Goal: Information Seeking & Learning: Learn about a topic

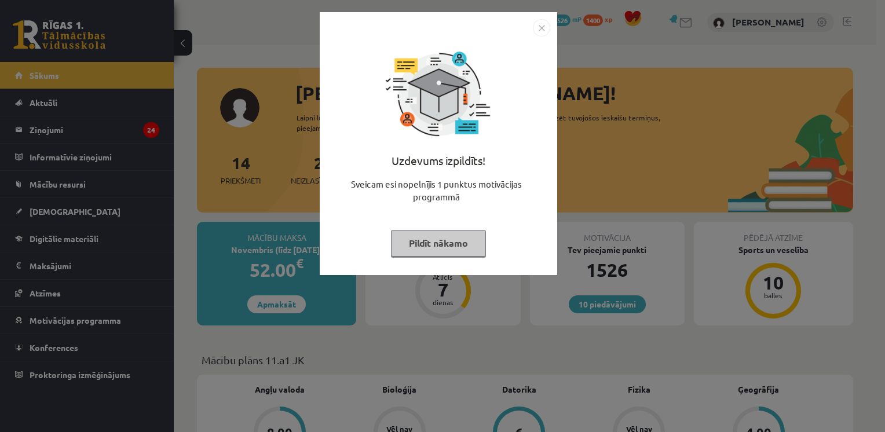
click at [445, 244] on button "Pildīt nākamo" at bounding box center [438, 243] width 95 height 27
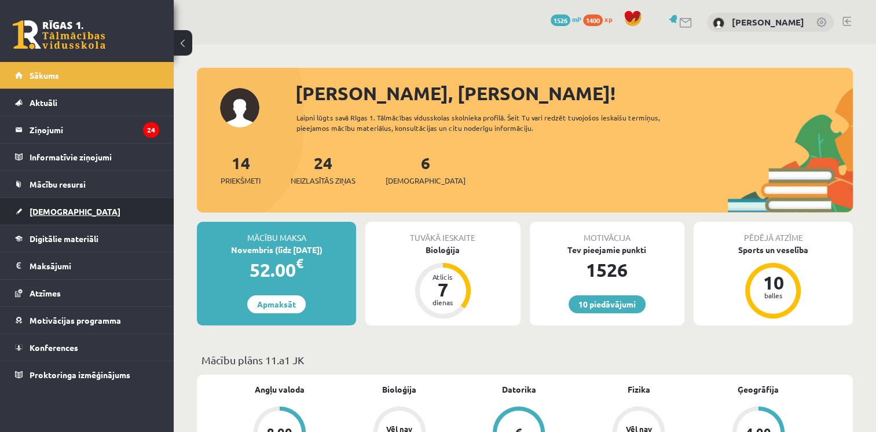
click at [57, 215] on link "[DEMOGRAPHIC_DATA]" at bounding box center [87, 211] width 144 height 27
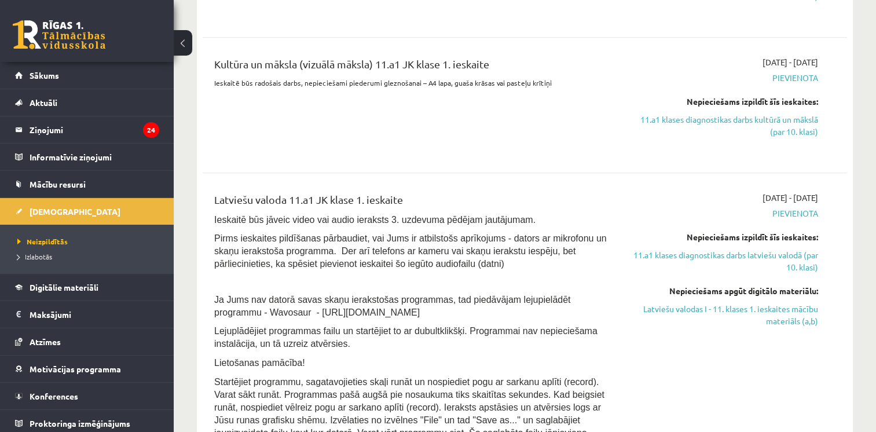
scroll to position [643, 0]
click at [109, 295] on link "Digitālie materiāli" at bounding box center [87, 287] width 144 height 27
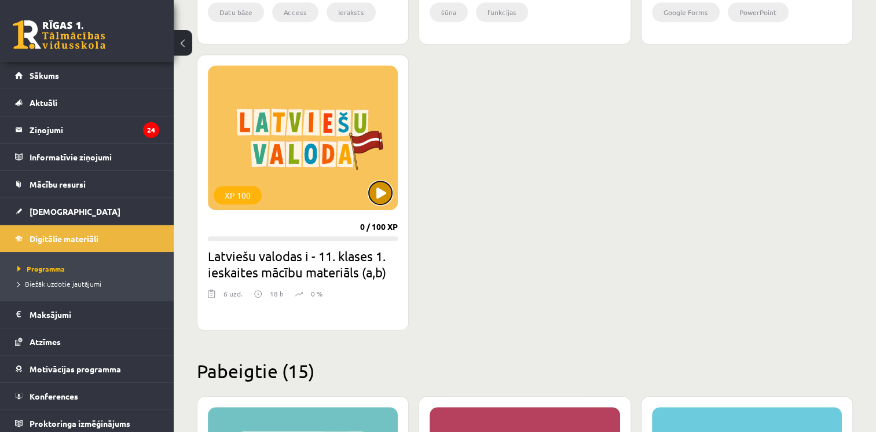
click at [375, 188] on button at bounding box center [380, 192] width 23 height 23
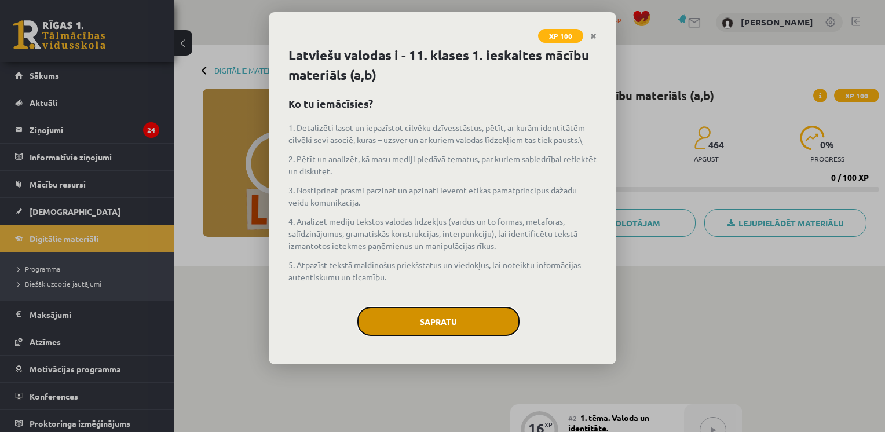
click at [466, 319] on button "Sapratu" at bounding box center [438, 321] width 162 height 29
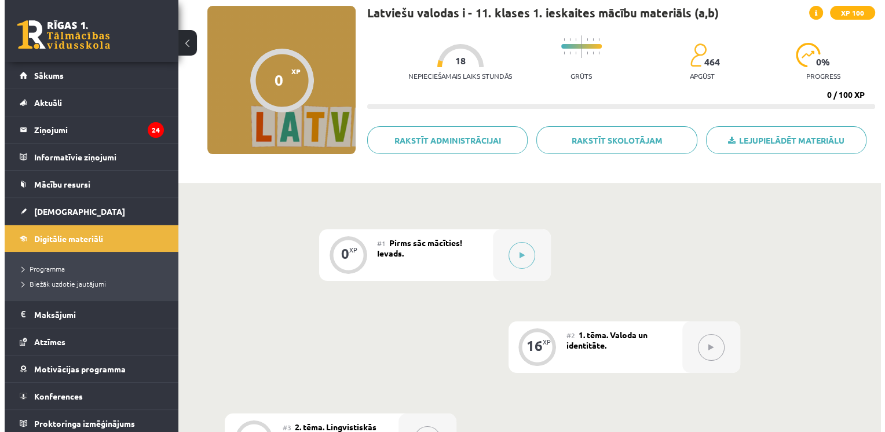
scroll to position [83, 0]
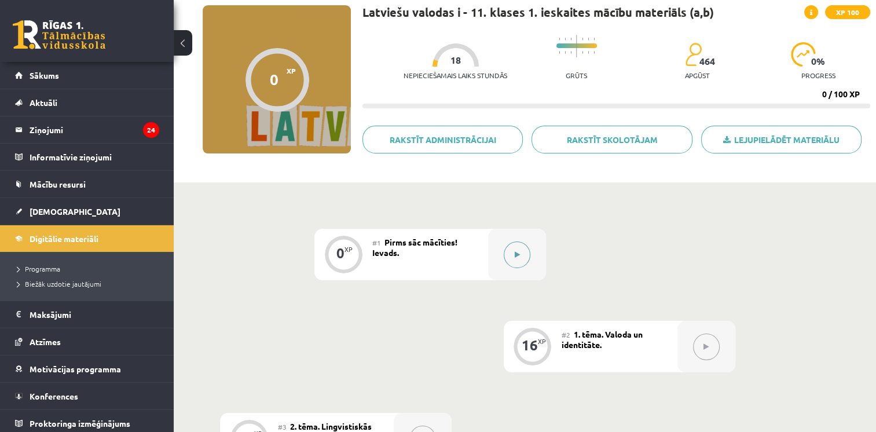
click at [512, 260] on button at bounding box center [517, 255] width 27 height 27
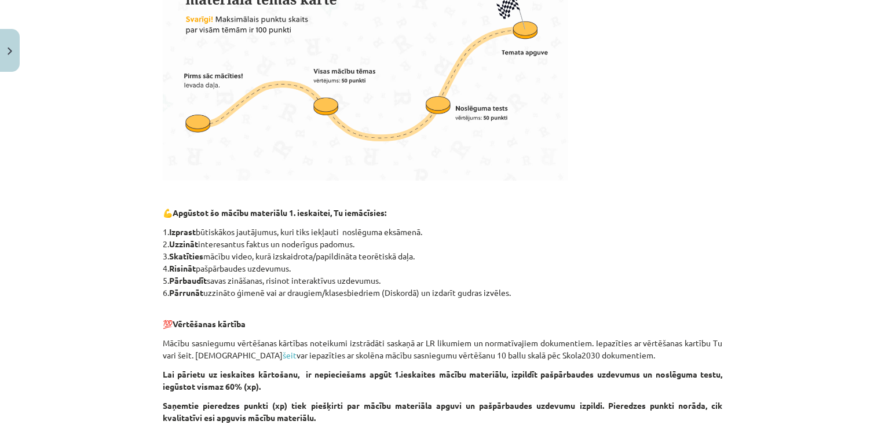
scroll to position [503, 0]
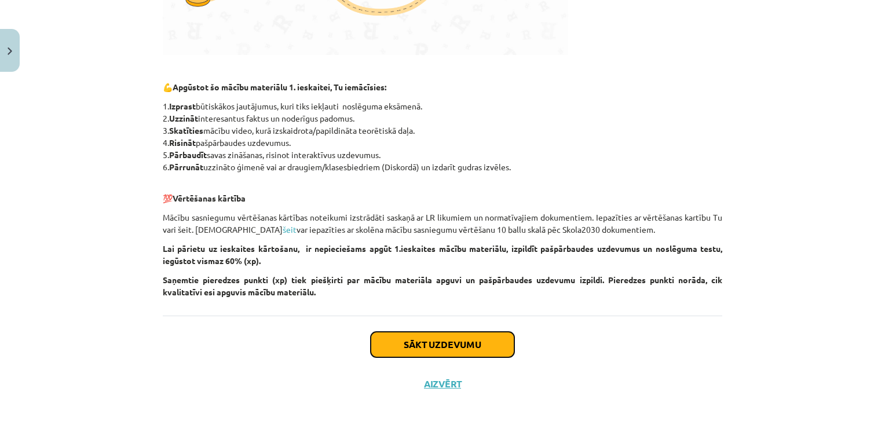
click at [448, 335] on button "Sākt uzdevumu" at bounding box center [443, 344] width 144 height 25
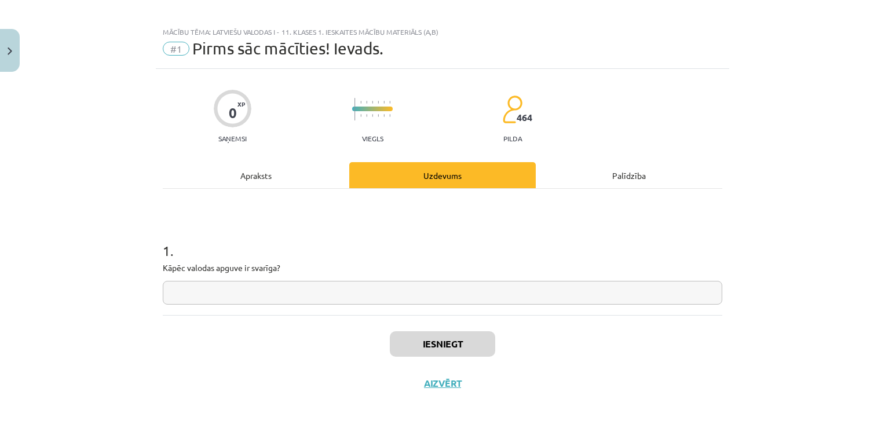
scroll to position [7, 0]
click at [458, 309] on div "1 . Kāpēc valodas apguve ir svarīga?" at bounding box center [442, 253] width 559 height 126
click at [461, 300] on input "text" at bounding box center [442, 294] width 559 height 24
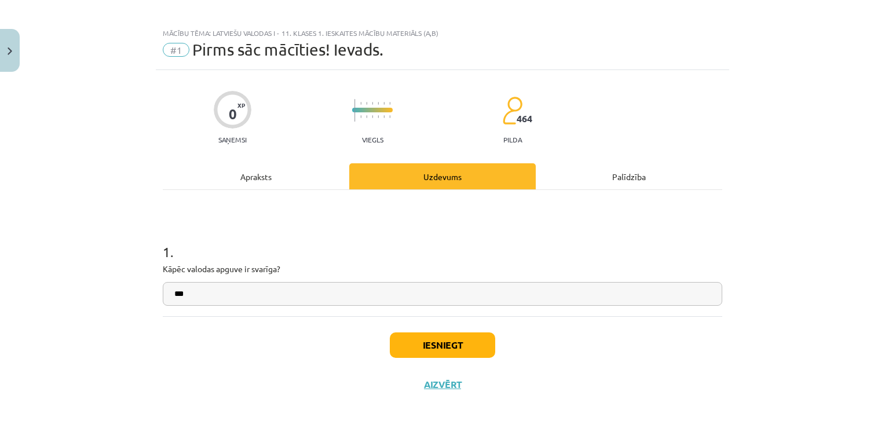
type input "***"
click at [414, 348] on button "Iesniegt" at bounding box center [442, 344] width 105 height 25
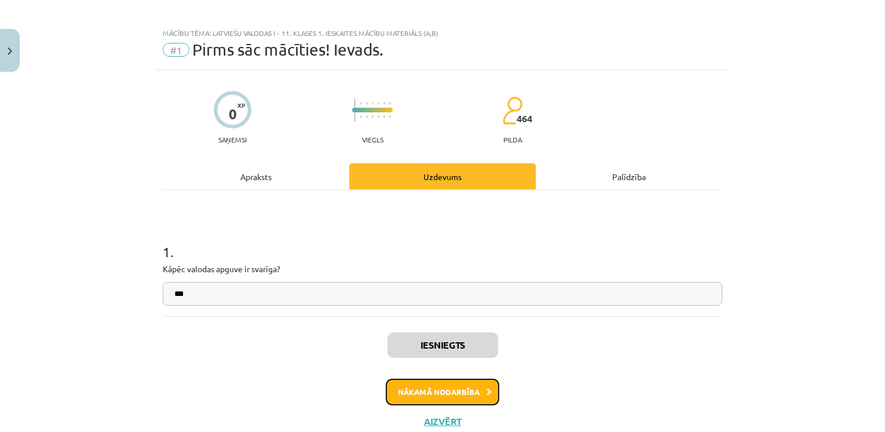
click at [433, 389] on button "Nākamā nodarbība" at bounding box center [443, 392] width 114 height 27
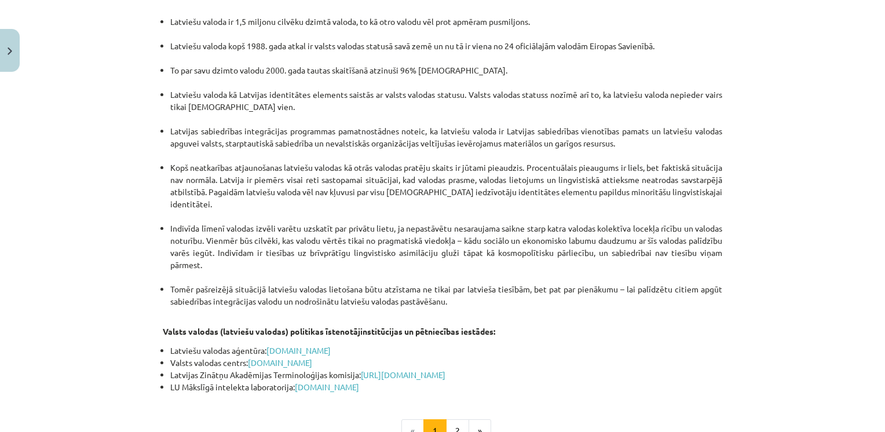
scroll to position [2428, 0]
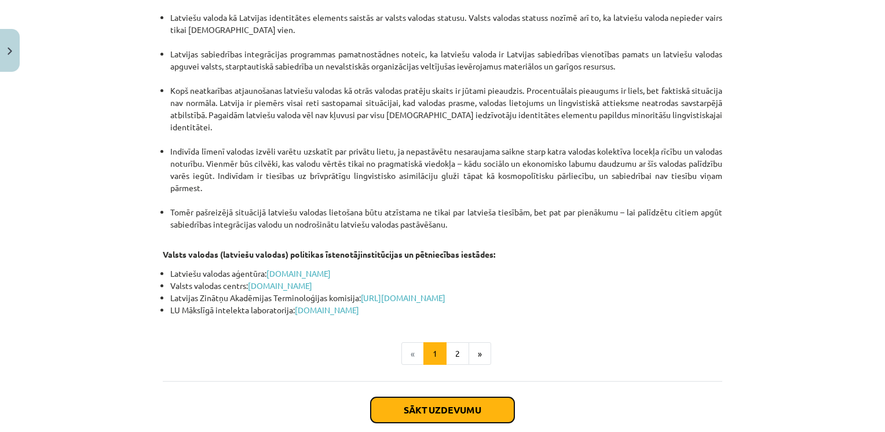
click at [456, 397] on button "Sākt uzdevumu" at bounding box center [443, 409] width 144 height 25
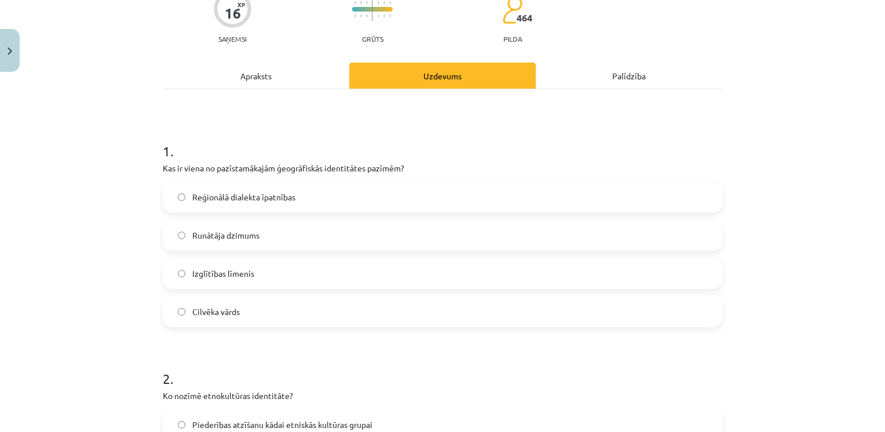
scroll to position [109, 0]
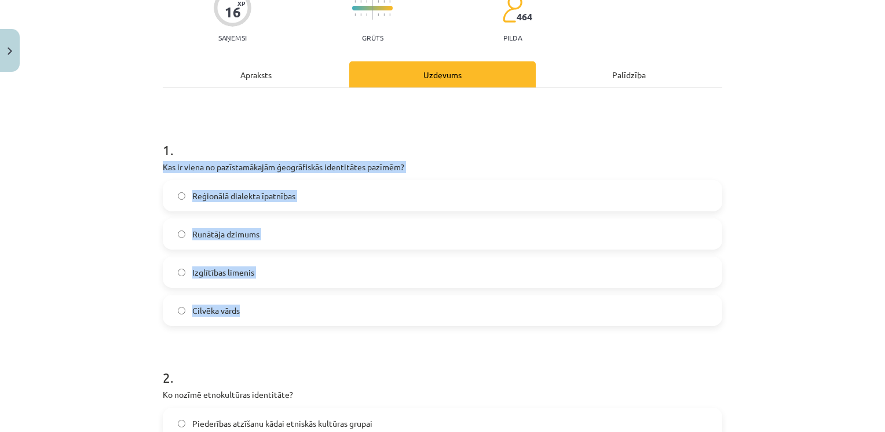
drag, startPoint x: 157, startPoint y: 168, endPoint x: 241, endPoint y: 303, distance: 159.4
drag, startPoint x: 241, startPoint y: 303, endPoint x: 248, endPoint y: 170, distance: 133.4
copy div "Kas ir viena no pazīstamākajām ģeogrāfiskās identitātes pazīmēm? Reģionālā dial…"
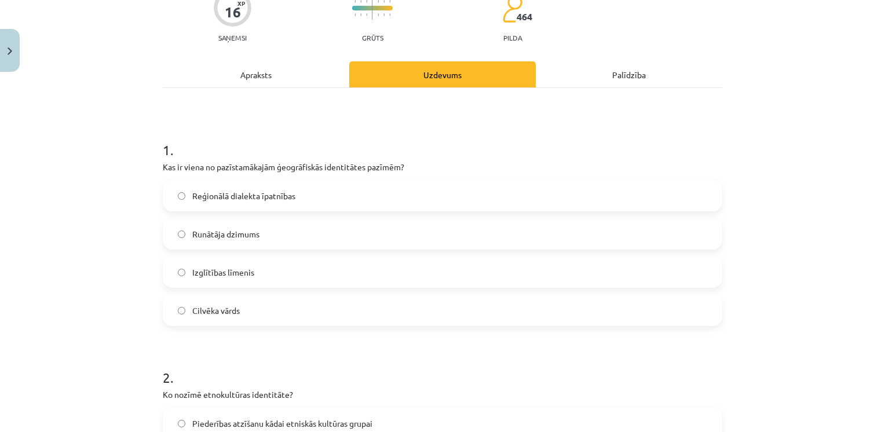
click at [283, 154] on h1 "1 ." at bounding box center [442, 140] width 559 height 36
click at [291, 200] on label "Reģionālā dialekta īpatnības" at bounding box center [442, 195] width 557 height 29
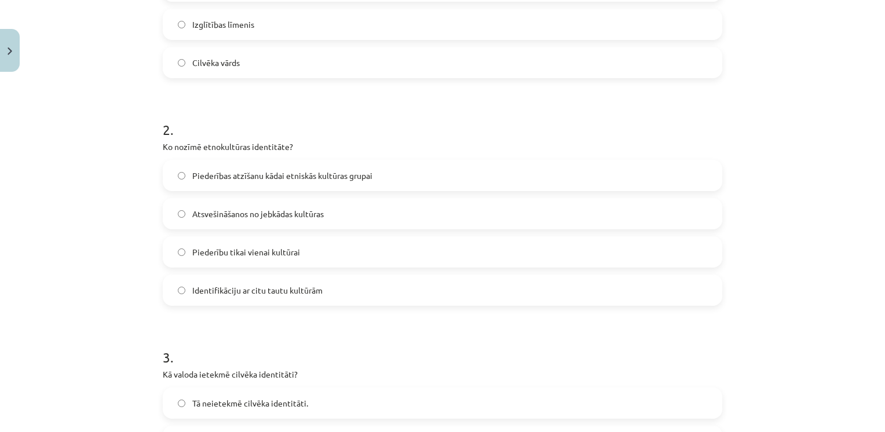
scroll to position [356, 0]
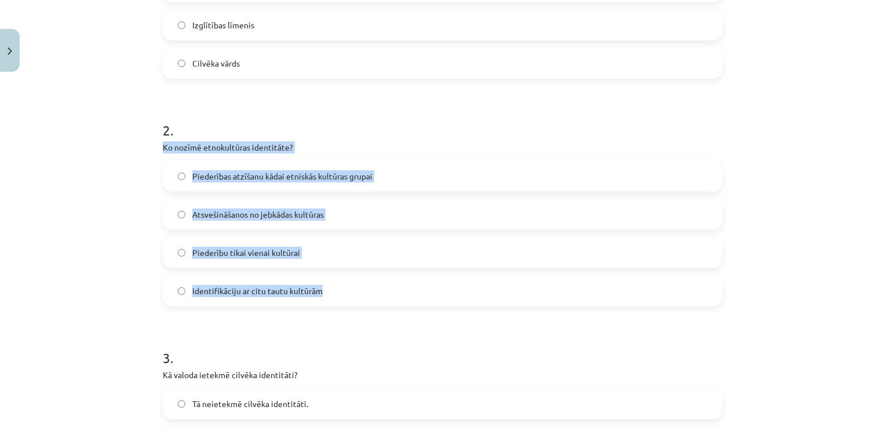
drag, startPoint x: 149, startPoint y: 146, endPoint x: 353, endPoint y: 284, distance: 246.9
click at [353, 284] on div "Mācību tēma: Latviešu valodas i - 11. klases 1. ieskaites mācību materiāls (a,b…" at bounding box center [442, 216] width 885 height 432
copy div "Ko nozīmē etnokultūras identitāte? Piederības atzīšanu kādai etniskās kultūras …"
click at [299, 153] on div "2 . Ko nozīmē etnokultūras identitāte? Piederības atzīšanu kādai etniskās kultū…" at bounding box center [442, 204] width 559 height 204
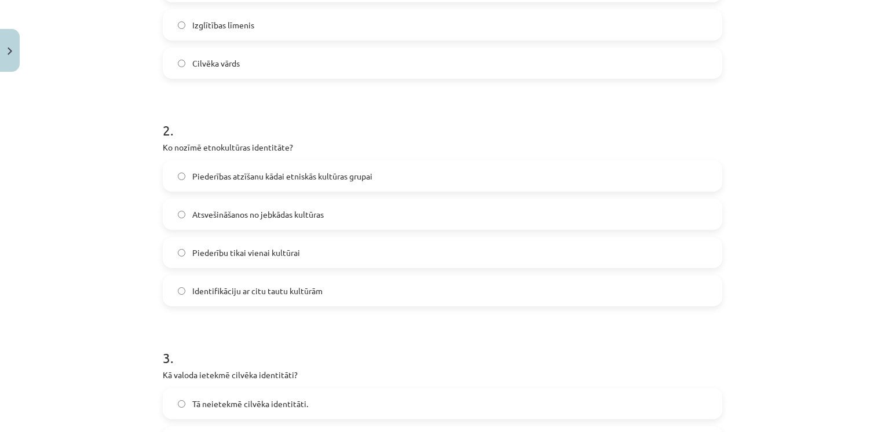
click at [315, 189] on label "Piederības atzīšanu kādai etniskās kultūras grupai" at bounding box center [442, 176] width 557 height 29
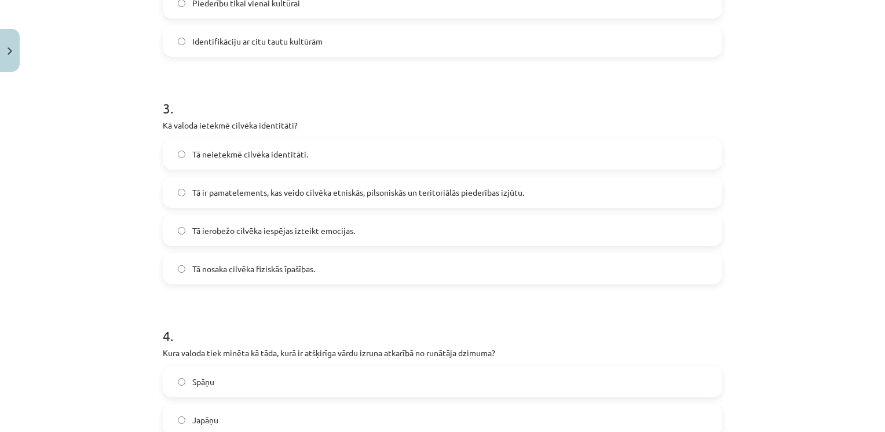
scroll to position [606, 0]
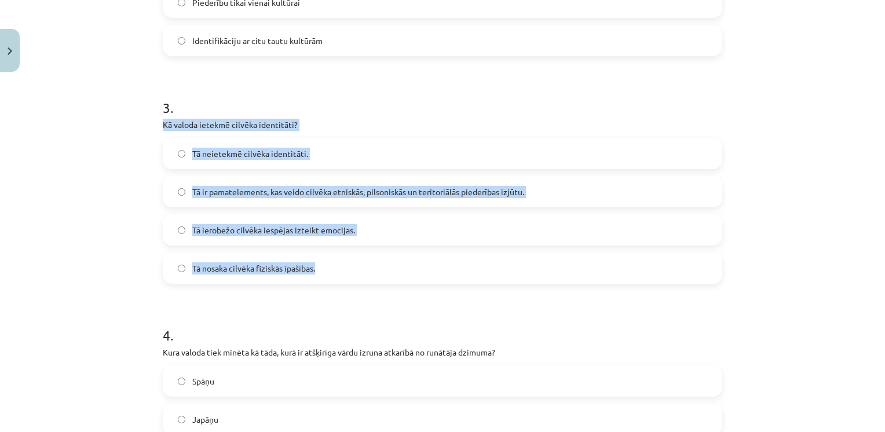
drag, startPoint x: 151, startPoint y: 122, endPoint x: 377, endPoint y: 268, distance: 269.4
click at [377, 268] on div "Mācību tēma: Latviešu valodas i - 11. klases 1. ieskaites mācību materiāls (a,b…" at bounding box center [442, 216] width 885 height 432
drag, startPoint x: 377, startPoint y: 268, endPoint x: 322, endPoint y: 231, distance: 66.0
copy div "Kā valoda ietekmē cilvēka identitāti? Tā neietekmē cilvēka identitāti. Tā ir pa…"
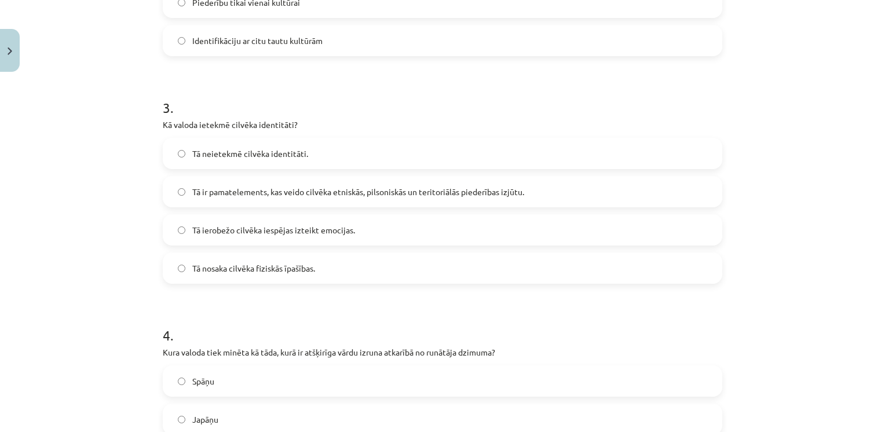
click at [335, 103] on h1 "3 ." at bounding box center [442, 97] width 559 height 36
click at [299, 201] on label "Tā ir pamatelements, kas veido cilvēka etniskās, pilsoniskās un teritoriālās pi…" at bounding box center [442, 191] width 557 height 29
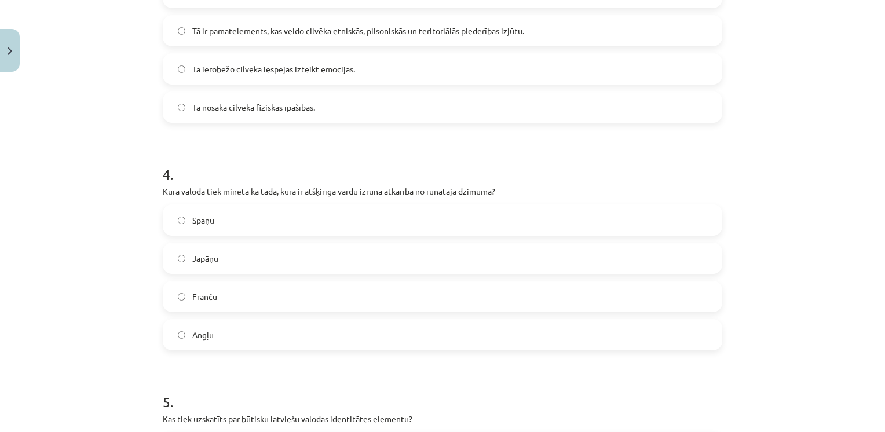
scroll to position [795, 0]
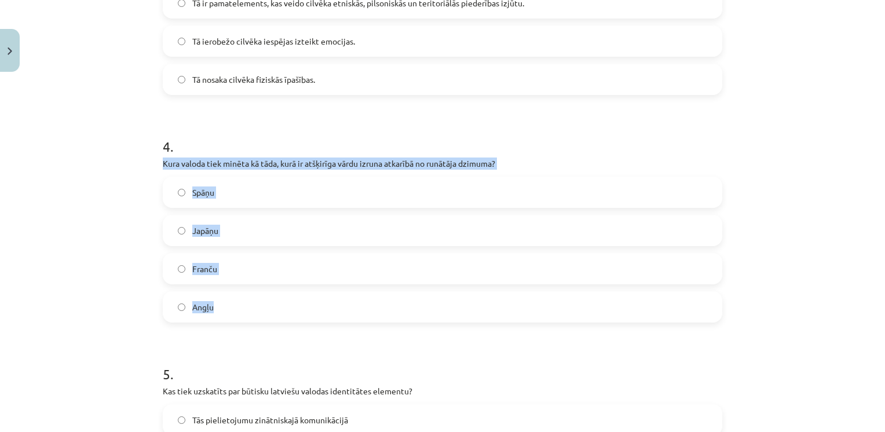
drag, startPoint x: 153, startPoint y: 161, endPoint x: 253, endPoint y: 305, distance: 174.8
drag, startPoint x: 253, startPoint y: 305, endPoint x: 243, endPoint y: 164, distance: 141.1
copy div "Kura valoda tiek minēta kā tāda, kurā ir atšķirīga vārdu izruna atkarībā no run…"
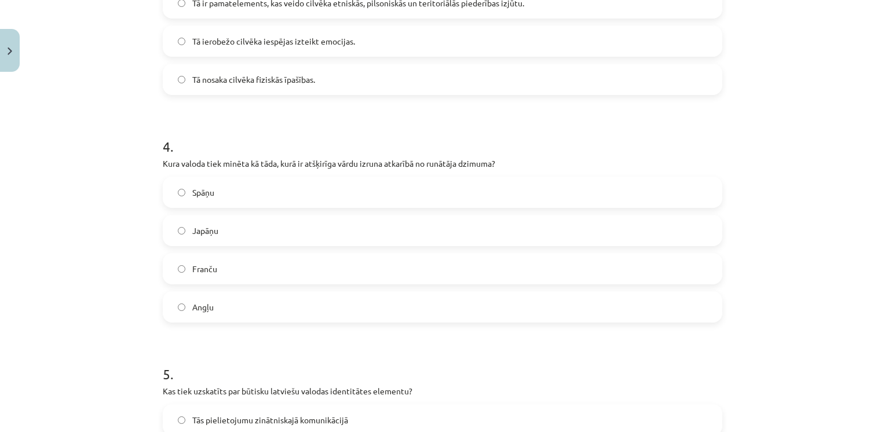
click at [286, 139] on h1 "4 ." at bounding box center [442, 136] width 559 height 36
click at [246, 241] on label "Japāņu" at bounding box center [442, 230] width 557 height 29
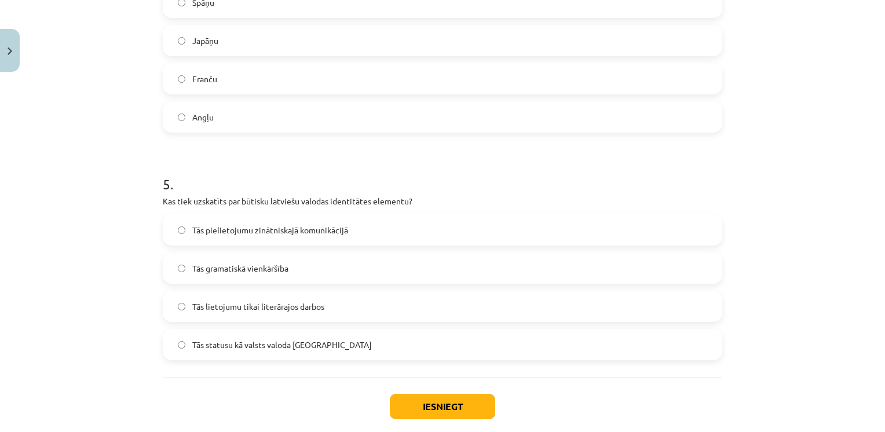
scroll to position [1047, 0]
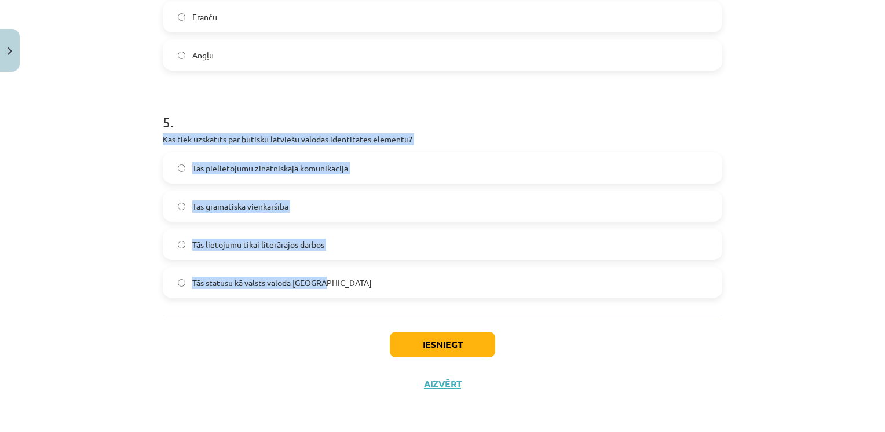
drag, startPoint x: 156, startPoint y: 136, endPoint x: 371, endPoint y: 275, distance: 255.9
copy div "Kas tiek uzskatīts par būtisku latviešu valodas identitātes elementu? Tās pieli…"
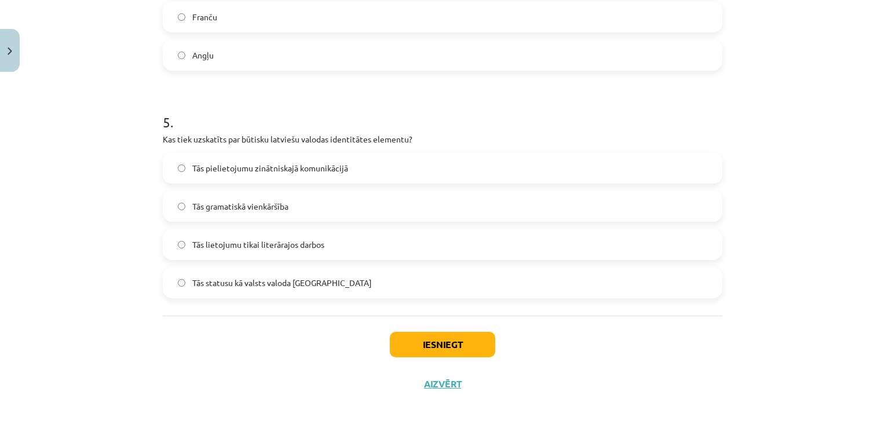
click at [303, 101] on h1 "5 ." at bounding box center [442, 112] width 559 height 36
click at [227, 288] on span "Tās statusu kā valsts valoda Latvijā" at bounding box center [282, 283] width 180 height 12
click at [443, 353] on button "Iesniegt" at bounding box center [442, 344] width 105 height 25
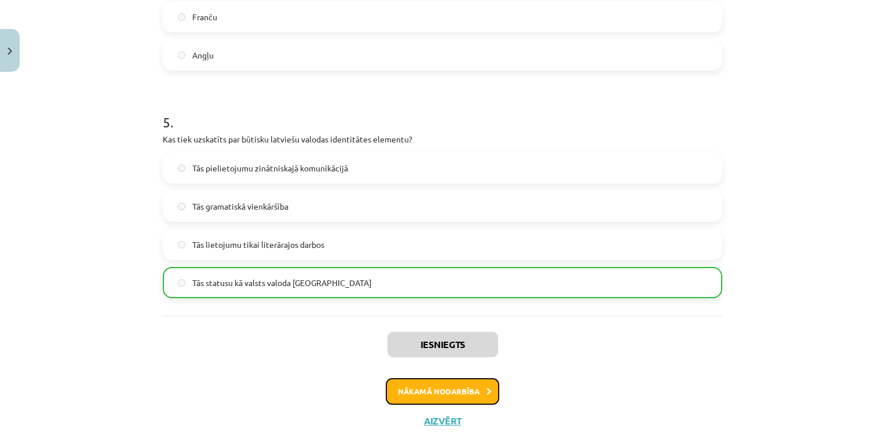
click at [431, 394] on button "Nākamā nodarbība" at bounding box center [443, 391] width 114 height 27
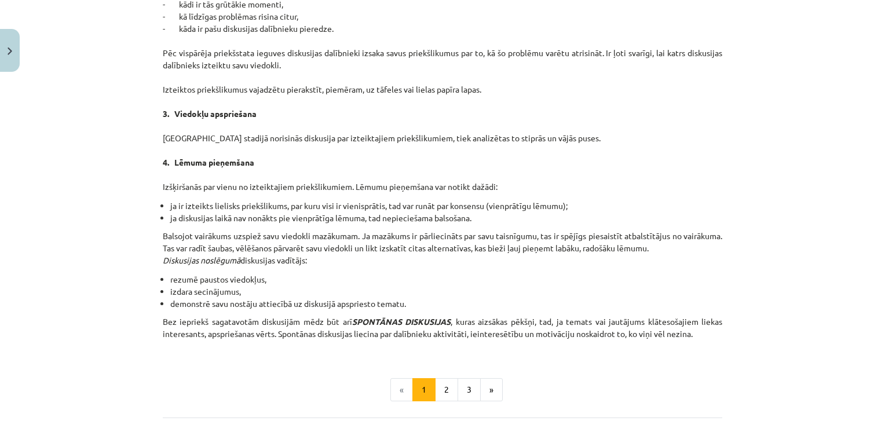
scroll to position [1040, 0]
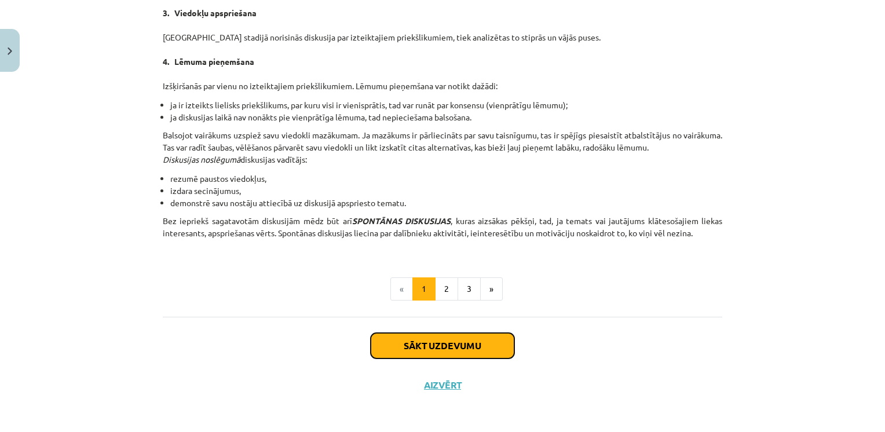
click at [445, 351] on button "Sākt uzdevumu" at bounding box center [443, 345] width 144 height 25
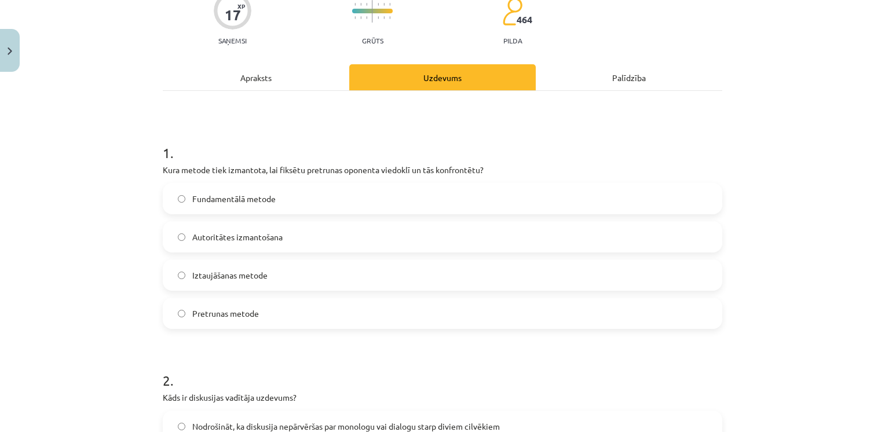
scroll to position [115, 0]
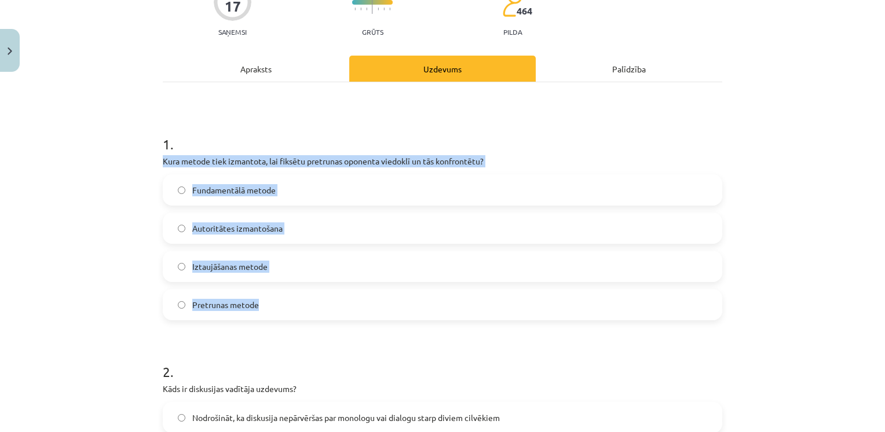
drag, startPoint x: 158, startPoint y: 159, endPoint x: 273, endPoint y: 307, distance: 188.1
drag, startPoint x: 273, startPoint y: 307, endPoint x: 227, endPoint y: 264, distance: 63.1
copy div "Kura metode tiek izmantota, lai fiksētu pretrunas oponenta viedoklī un tās konf…"
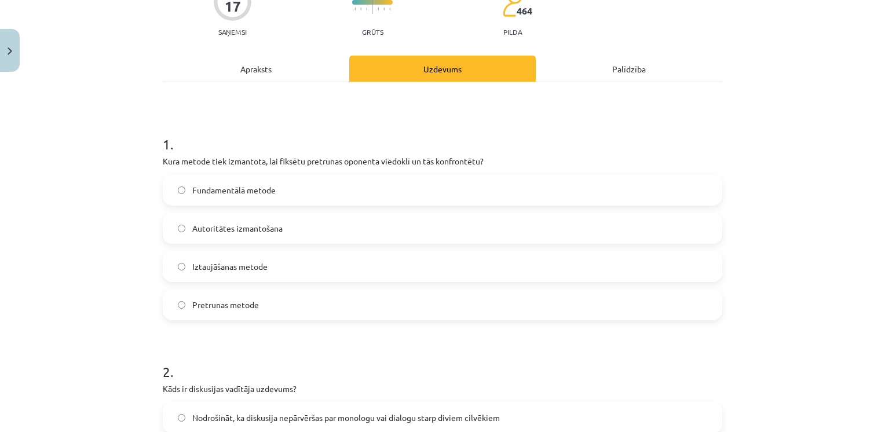
click at [219, 315] on label "Pretrunas metode" at bounding box center [442, 304] width 557 height 29
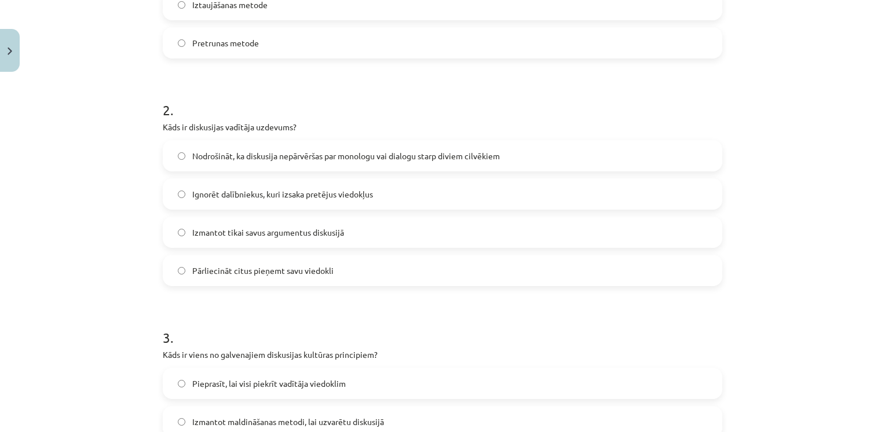
scroll to position [378, 0]
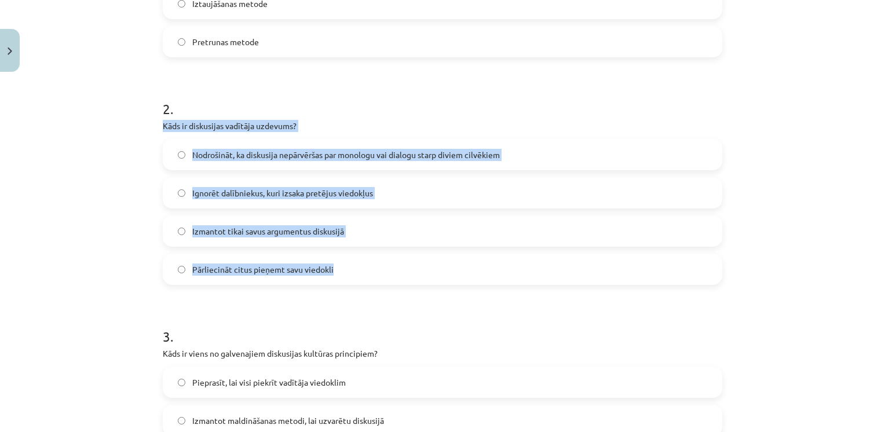
drag, startPoint x: 158, startPoint y: 123, endPoint x: 336, endPoint y: 270, distance: 230.8
click at [336, 270] on div "2 . Kāds ir diskusijas vadītāja uzdevums? Nodrošināt, ka diskusija nepārvēršas …" at bounding box center [442, 183] width 559 height 204
drag, startPoint x: 336, startPoint y: 270, endPoint x: 295, endPoint y: 270, distance: 41.1
copy div "Kāds ir diskusijas vadītāja uzdevums? Nodrošināt, ka diskusija nepārvēršas par …"
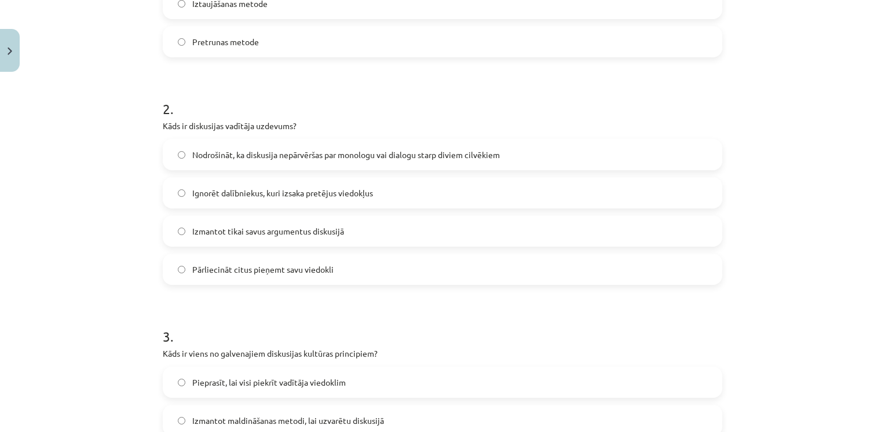
click at [362, 107] on h1 "2 ." at bounding box center [442, 99] width 559 height 36
click at [287, 159] on span "Nodrošināt, ka diskusija nepārvēršas par monologu vai dialogu starp diviem cilv…" at bounding box center [346, 155] width 308 height 12
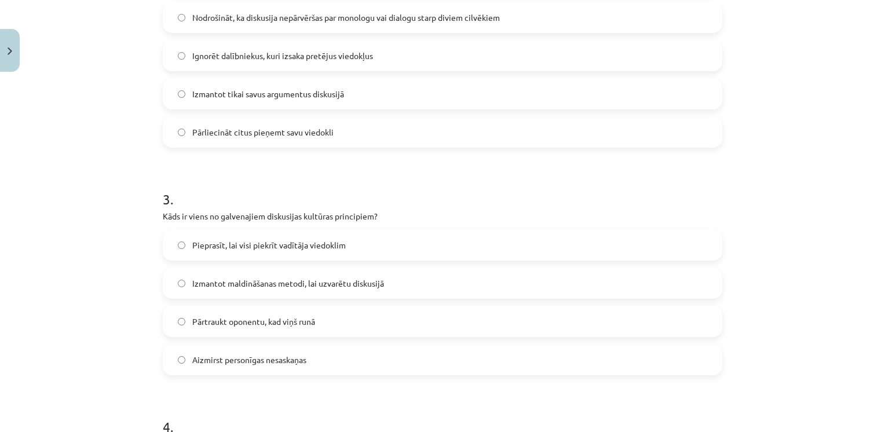
scroll to position [587, 0]
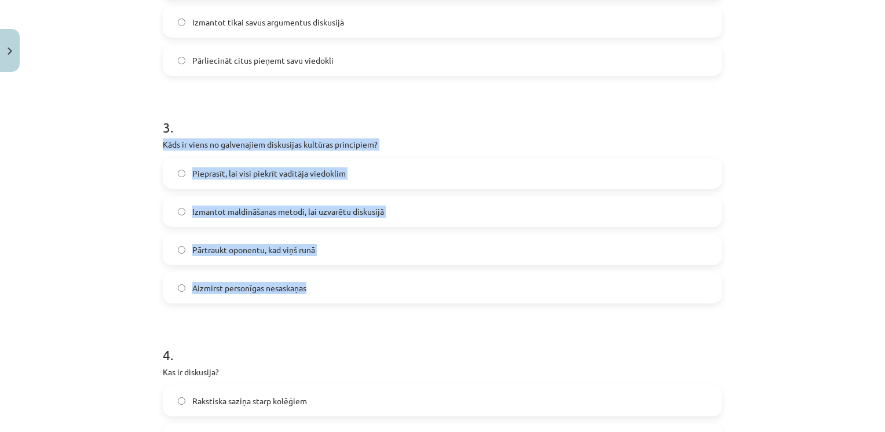
drag, startPoint x: 153, startPoint y: 146, endPoint x: 314, endPoint y: 283, distance: 211.6
click at [314, 283] on div "17 XP Saņemsi Grūts 464 pilda Apraksts Uzdevums Palīdzība 1 . Kura metode tiek …" at bounding box center [442, 177] width 573 height 1374
drag, startPoint x: 314, startPoint y: 283, endPoint x: 290, endPoint y: 214, distance: 73.4
copy div "Kāds ir viens no galvenajiem diskusijas kultūras principiem? Pieprasīt, lai vis…"
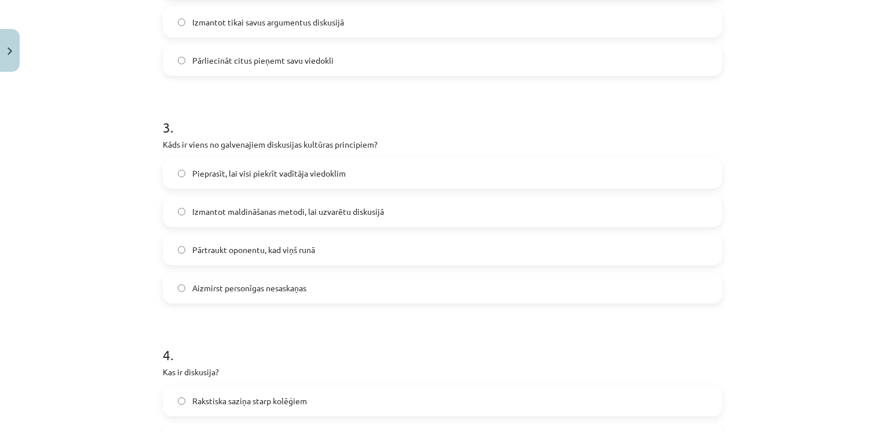
click at [336, 125] on h1 "3 ." at bounding box center [442, 117] width 559 height 36
click at [290, 288] on span "Aizmirst personīgas nesaskaņas" at bounding box center [249, 288] width 114 height 12
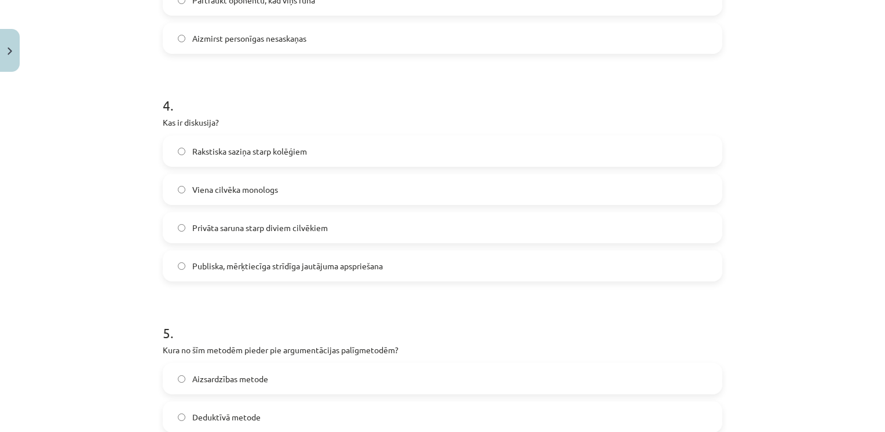
scroll to position [837, 0]
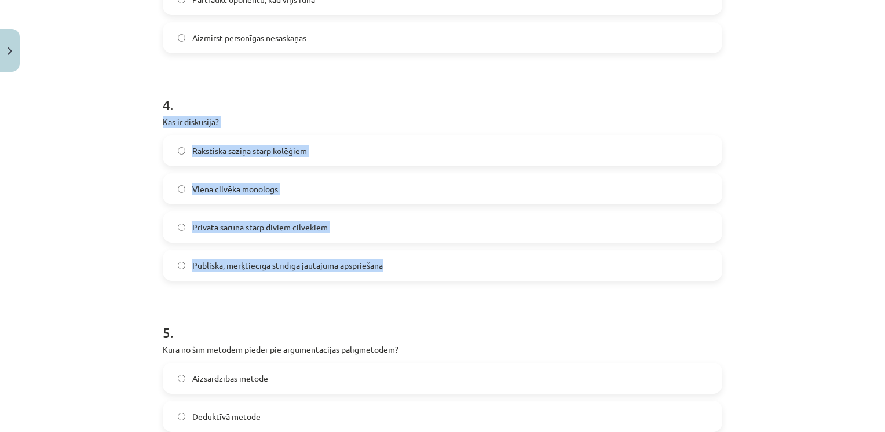
drag, startPoint x: 155, startPoint y: 119, endPoint x: 403, endPoint y: 265, distance: 287.2
copy div "Kas ir diskusija? Rakstiska saziņa starp kolēģiem Viena cilvēka monologs Privāt…"
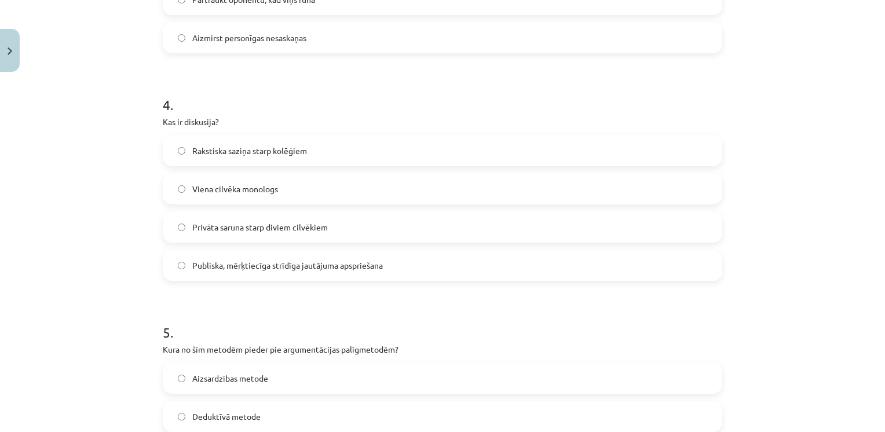
click at [269, 86] on h1 "4 ." at bounding box center [442, 94] width 559 height 36
click at [301, 265] on span "Publiska, mērķtiecīga strīdīga jautājuma apspriešana" at bounding box center [287, 265] width 191 height 12
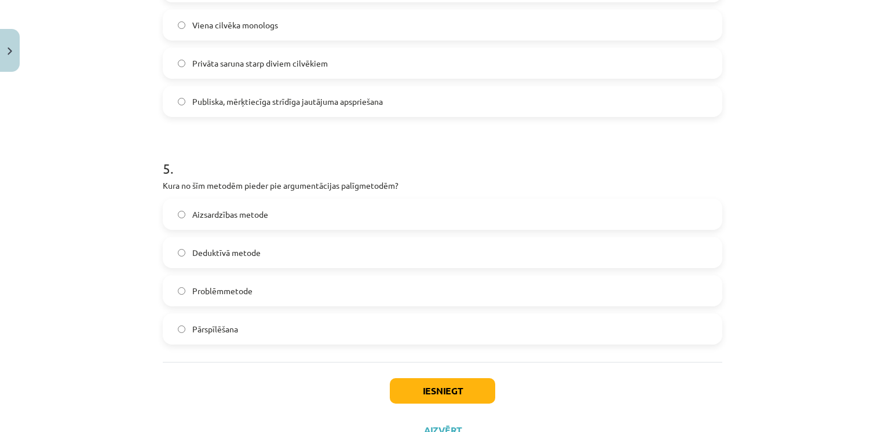
scroll to position [1023, 0]
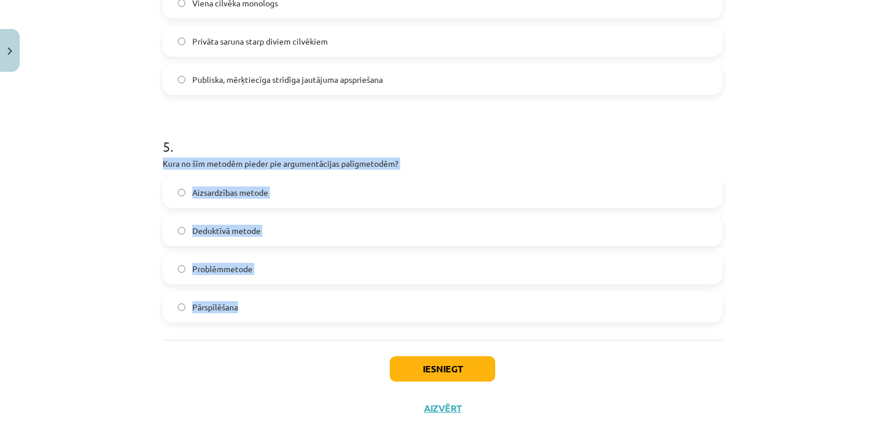
drag, startPoint x: 156, startPoint y: 161, endPoint x: 244, endPoint y: 313, distance: 176.2
drag, startPoint x: 244, startPoint y: 313, endPoint x: 241, endPoint y: 164, distance: 148.9
copy div "Kura no šīm metodēm pieder pie argumentācijas palīgmetodēm? Aizsardzības metode…"
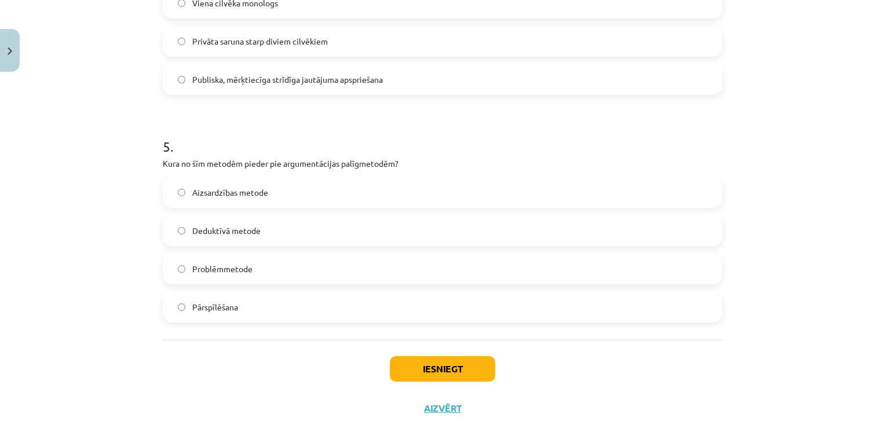
click at [283, 131] on h1 "5 ." at bounding box center [442, 136] width 559 height 36
click at [241, 315] on label "Pārspīlēšana" at bounding box center [442, 306] width 557 height 29
click at [466, 381] on button "Iesniegt" at bounding box center [442, 368] width 105 height 25
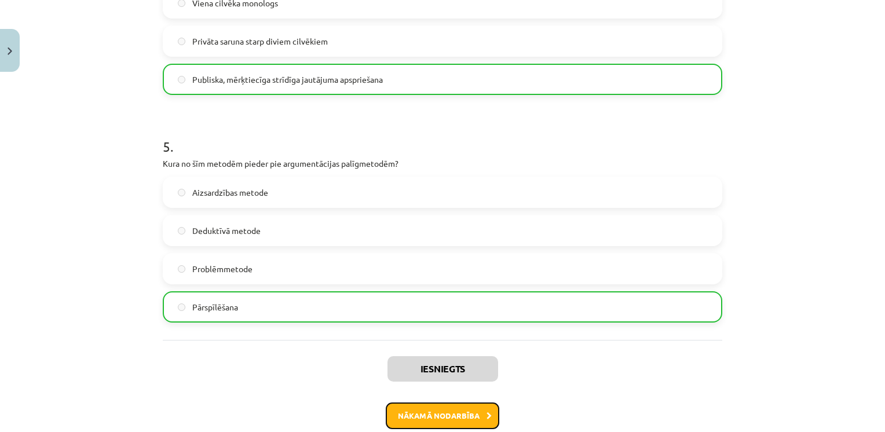
click at [453, 409] on button "Nākamā nodarbība" at bounding box center [443, 416] width 114 height 27
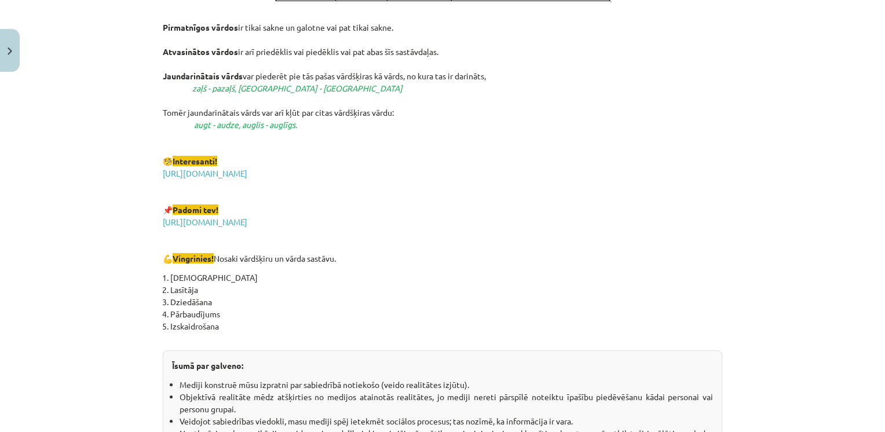
scroll to position [2042, 0]
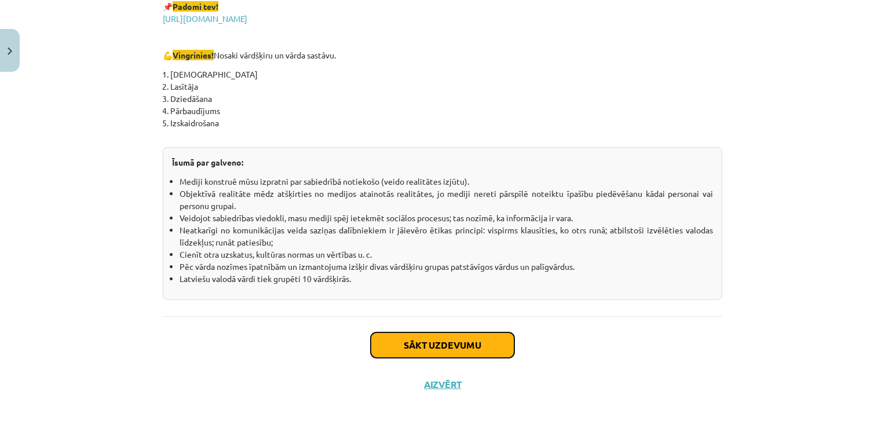
click at [470, 347] on button "Sākt uzdevumu" at bounding box center [443, 344] width 144 height 25
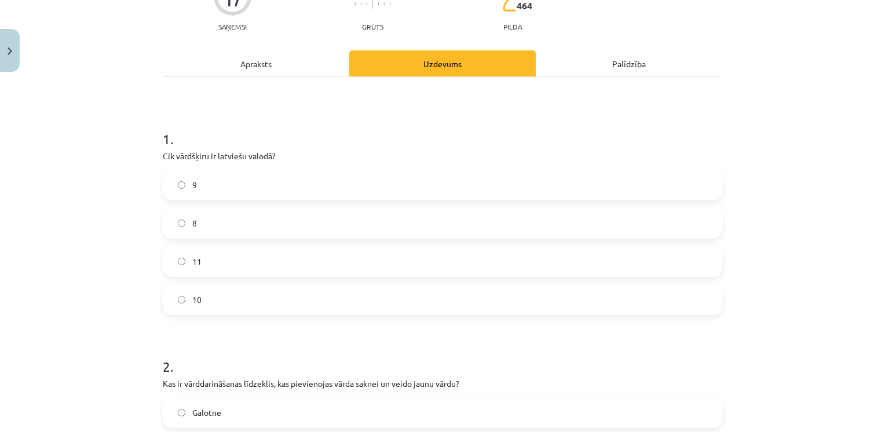
scroll to position [122, 0]
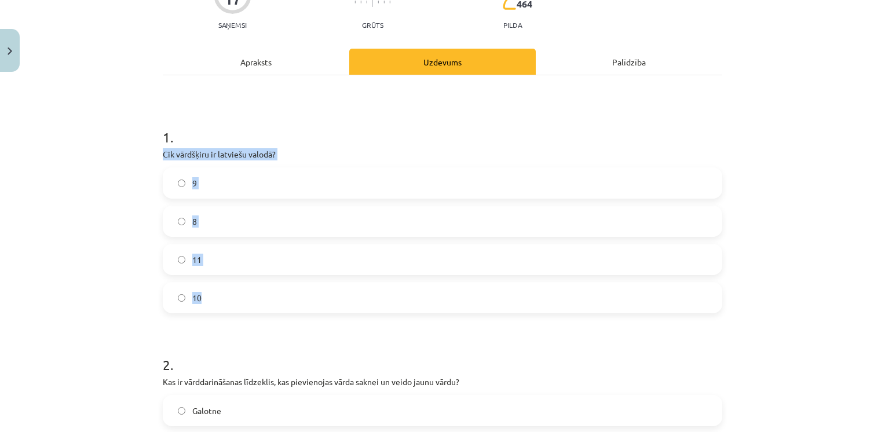
drag, startPoint x: 156, startPoint y: 155, endPoint x: 245, endPoint y: 307, distance: 176.2
drag, startPoint x: 245, startPoint y: 307, endPoint x: 211, endPoint y: 156, distance: 155.0
click at [288, 191] on label "9" at bounding box center [442, 183] width 557 height 29
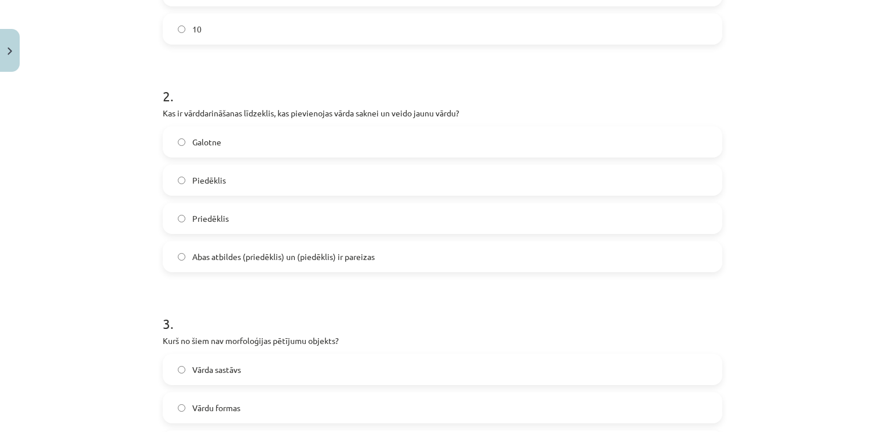
scroll to position [392, 0]
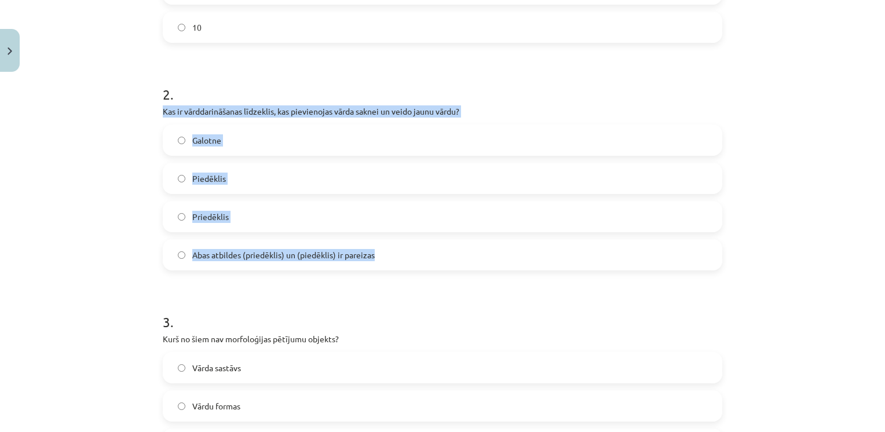
drag, startPoint x: 153, startPoint y: 107, endPoint x: 382, endPoint y: 247, distance: 267.8
click at [382, 247] on div "17 XP Saņemsi Grūts 464 pilda Apraksts Uzdevums Palīdzība 1 . Cik vārdšķiru ir …" at bounding box center [442, 372] width 573 height 1374
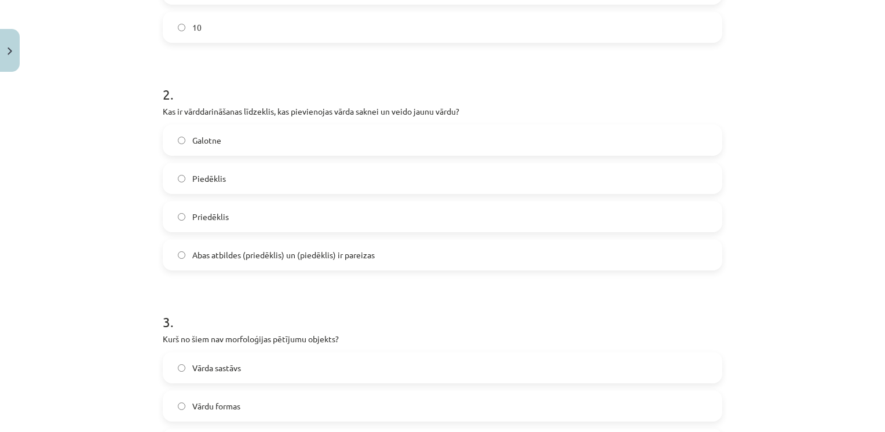
click at [283, 78] on h1 "2 ." at bounding box center [442, 84] width 559 height 36
click at [271, 253] on span "Abas atbildes (priedēklis) un (piedēklis) ir pareizas" at bounding box center [283, 255] width 182 height 12
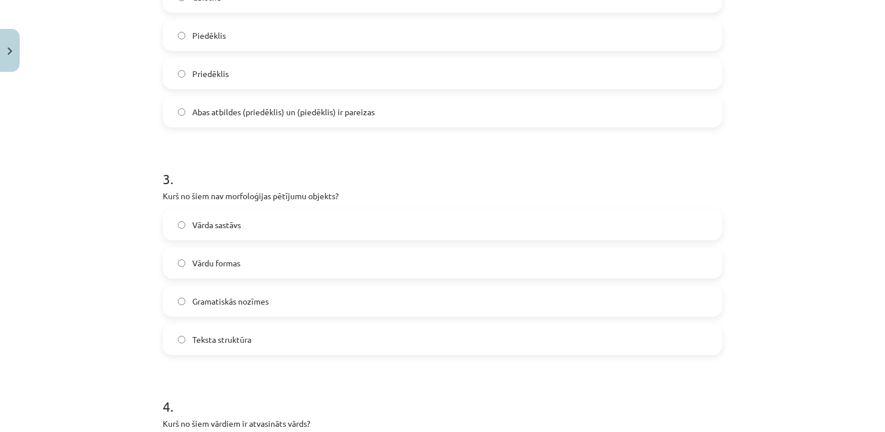
scroll to position [591, 0]
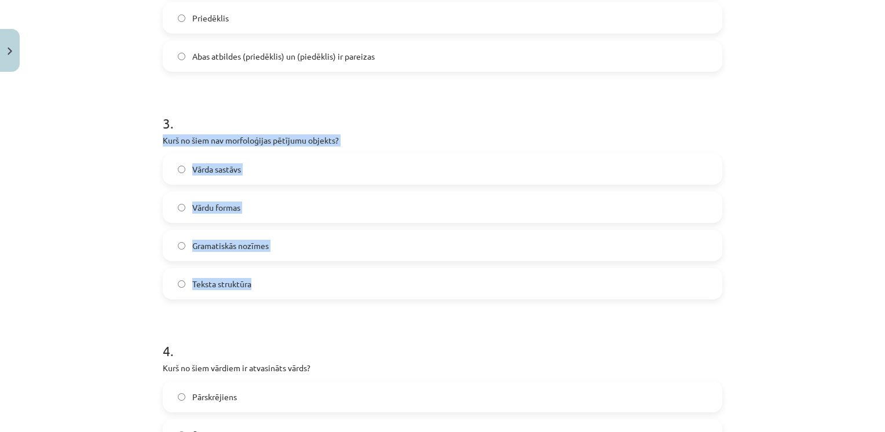
drag, startPoint x: 156, startPoint y: 131, endPoint x: 290, endPoint y: 276, distance: 196.7
click at [290, 276] on div "17 XP Saņemsi Grūts 464 pilda Apraksts Uzdevums Palīdzība 1 . Cik vārdšķiru ir …" at bounding box center [442, 173] width 573 height 1374
drag, startPoint x: 290, startPoint y: 276, endPoint x: 234, endPoint y: 138, distance: 148.1
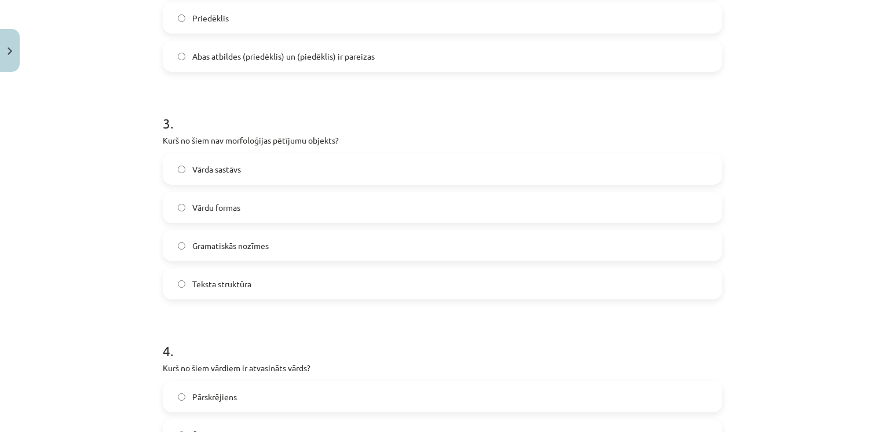
click at [297, 105] on h1 "3 ." at bounding box center [442, 113] width 559 height 36
click at [253, 275] on label "Teksta struktūra" at bounding box center [442, 283] width 557 height 29
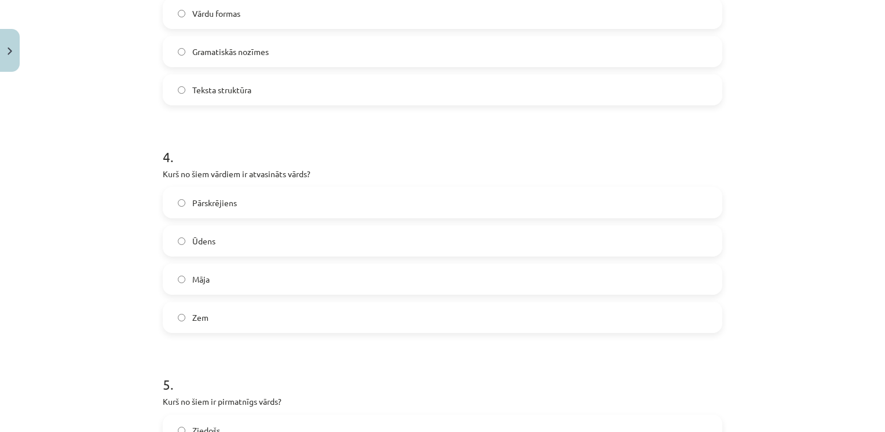
scroll to position [785, 0]
drag, startPoint x: 152, startPoint y: 175, endPoint x: 236, endPoint y: 309, distance: 158.4
drag, startPoint x: 236, startPoint y: 309, endPoint x: 236, endPoint y: 173, distance: 136.7
click at [299, 129] on h1 "4 ." at bounding box center [442, 146] width 559 height 36
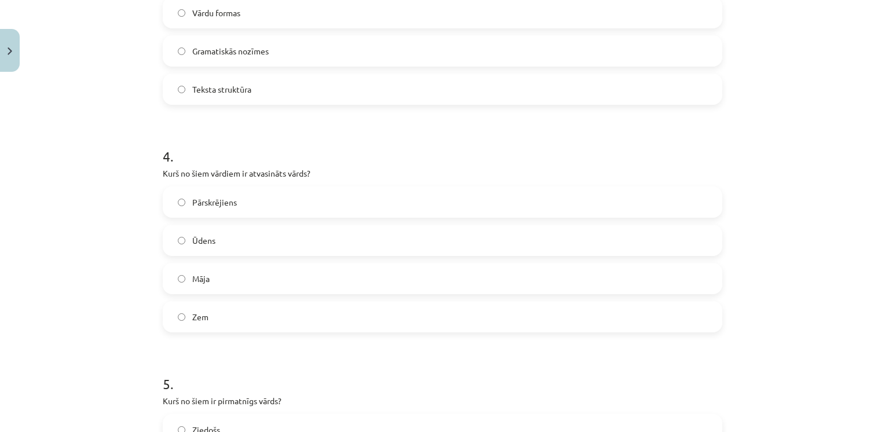
click at [240, 200] on label "Pārskrējiens" at bounding box center [442, 202] width 557 height 29
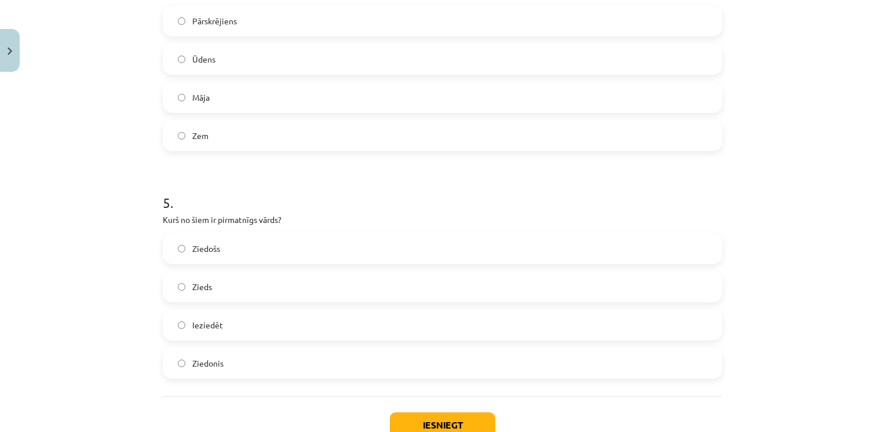
scroll to position [1047, 0]
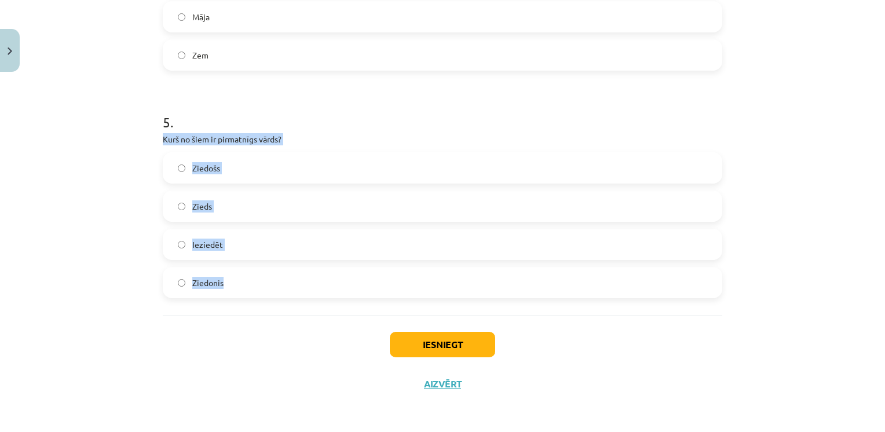
drag, startPoint x: 158, startPoint y: 137, endPoint x: 236, endPoint y: 273, distance: 156.5
click at [236, 273] on div "5 . Kurš no šiem ir pirmatnīgs vārds? Ziedošs Zieds Ieziedēt Ziedonis" at bounding box center [442, 196] width 559 height 204
drag, startPoint x: 236, startPoint y: 273, endPoint x: 232, endPoint y: 142, distance: 130.4
click at [285, 122] on h1 "5 ." at bounding box center [442, 112] width 559 height 36
click at [283, 206] on label "Zieds" at bounding box center [442, 206] width 557 height 29
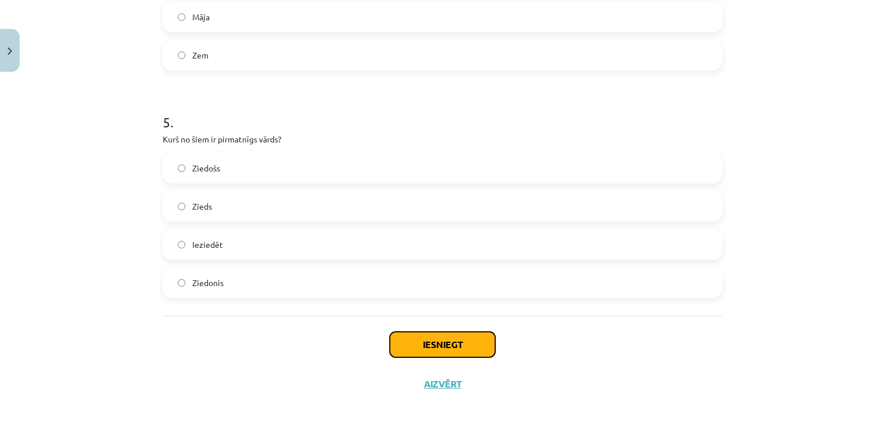
click at [453, 356] on button "Iesniegt" at bounding box center [442, 344] width 105 height 25
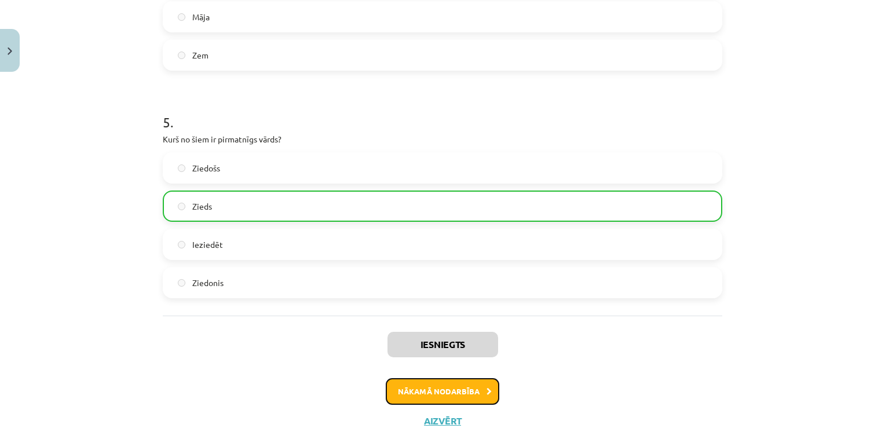
click at [456, 400] on button "Nākamā nodarbība" at bounding box center [443, 391] width 114 height 27
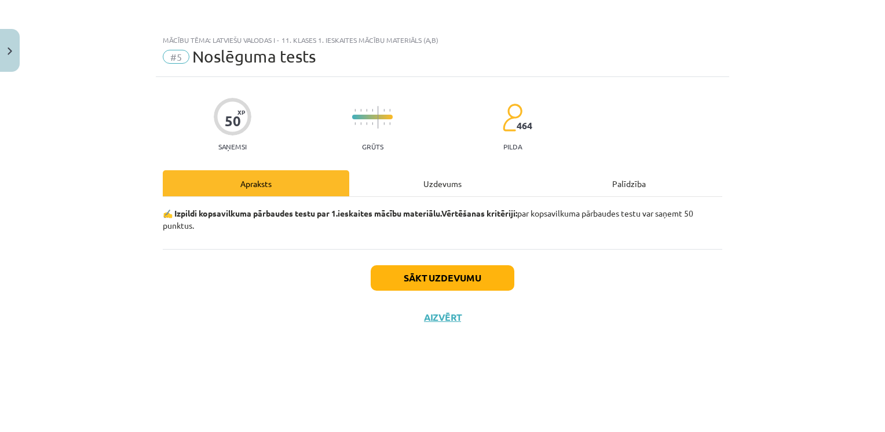
scroll to position [0, 0]
click at [475, 275] on button "Sākt uzdevumu" at bounding box center [443, 277] width 144 height 25
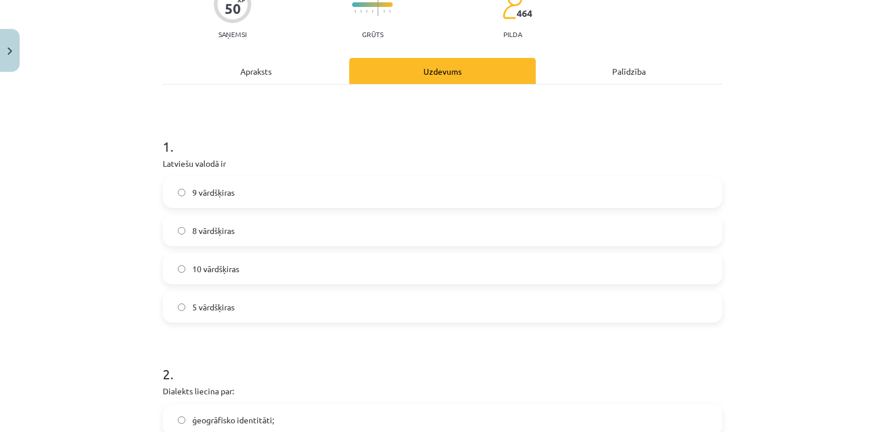
scroll to position [137, 0]
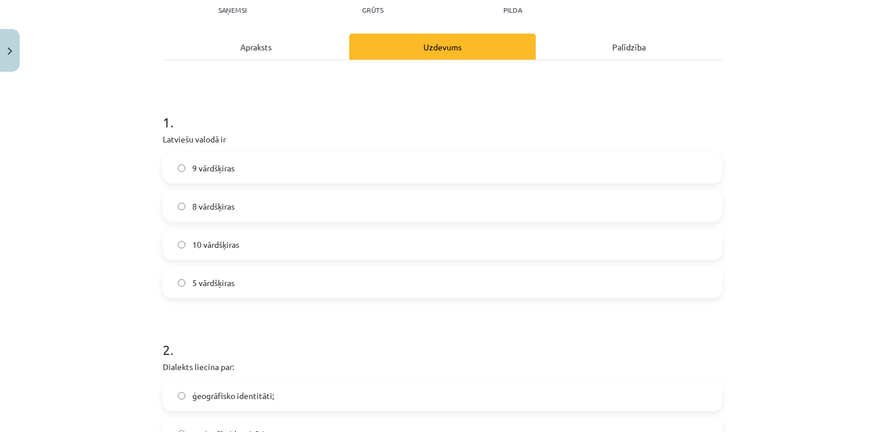
click at [388, 175] on label "9 vārdšķiras" at bounding box center [442, 167] width 557 height 29
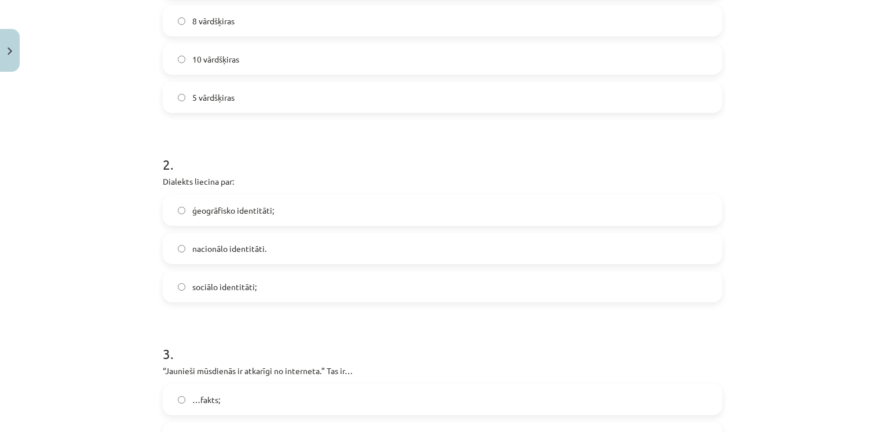
scroll to position [328, 0]
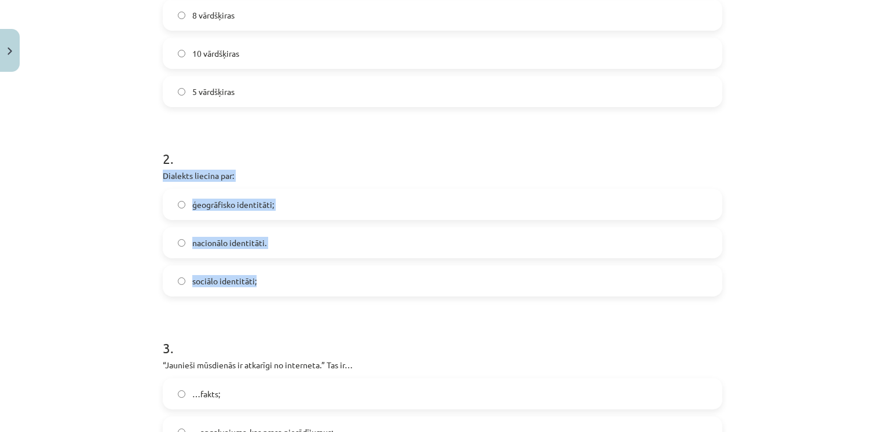
drag, startPoint x: 146, startPoint y: 171, endPoint x: 280, endPoint y: 279, distance: 172.6
click at [280, 279] on div "Mācību tēma: Latviešu valodas i - 11. klases 1. ieskaites mācību materiāls (a,b…" at bounding box center [442, 216] width 885 height 432
drag, startPoint x: 280, startPoint y: 279, endPoint x: 236, endPoint y: 200, distance: 90.2
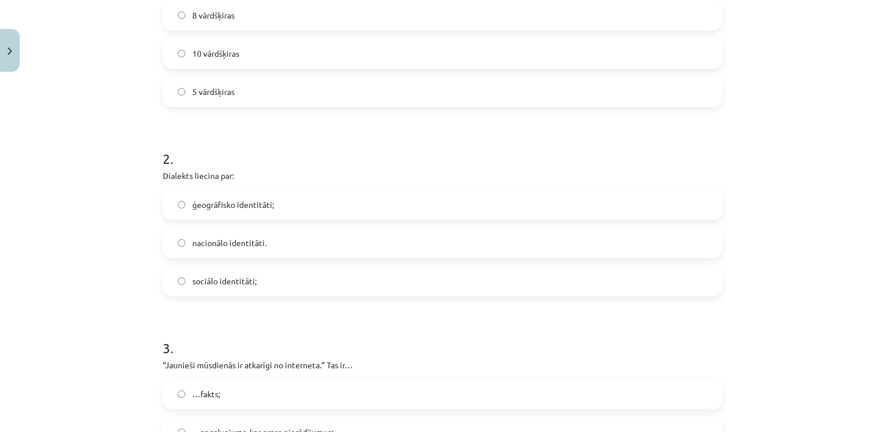
click at [291, 204] on label "ģeogrāfisko identitāti;" at bounding box center [442, 204] width 557 height 29
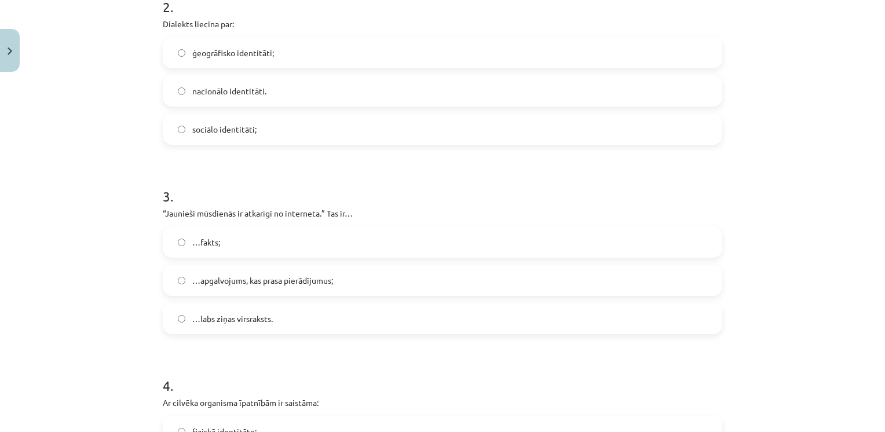
scroll to position [529, 0]
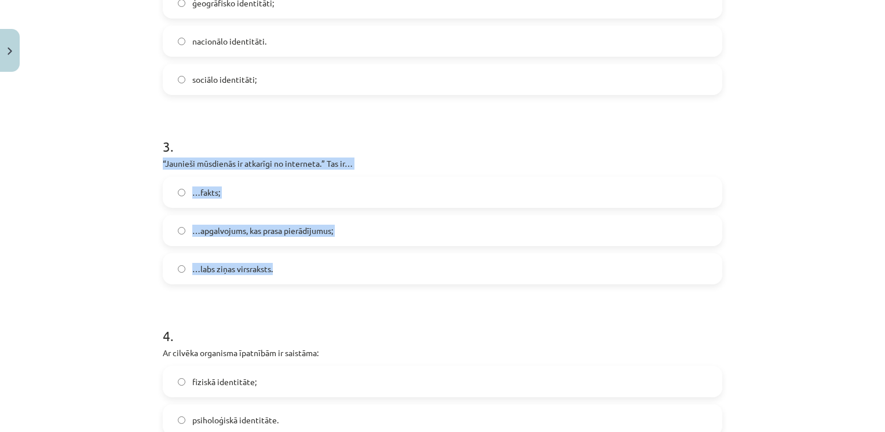
drag, startPoint x: 155, startPoint y: 158, endPoint x: 310, endPoint y: 265, distance: 188.5
drag, startPoint x: 310, startPoint y: 265, endPoint x: 276, endPoint y: 167, distance: 104.0
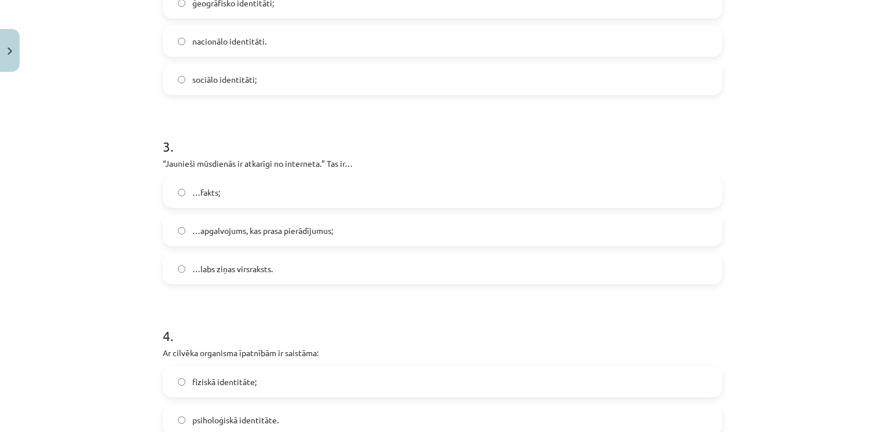
click at [304, 140] on h1 "3 ." at bounding box center [442, 136] width 559 height 36
click at [287, 235] on span "…apgalvojums, kas prasa pierādījumus;" at bounding box center [262, 231] width 141 height 12
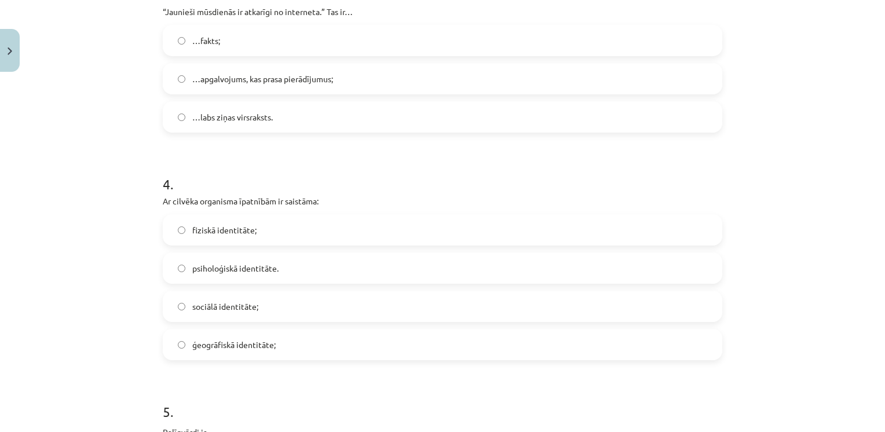
scroll to position [714, 0]
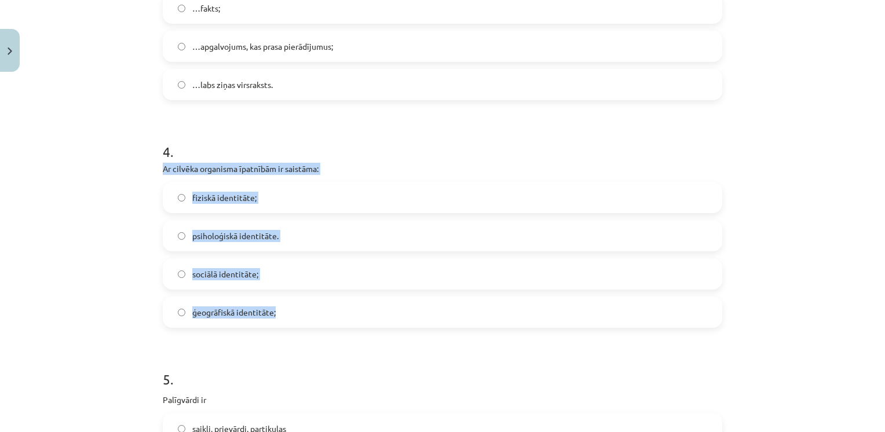
drag, startPoint x: 153, startPoint y: 166, endPoint x: 286, endPoint y: 307, distance: 194.2
drag, startPoint x: 286, startPoint y: 307, endPoint x: 259, endPoint y: 173, distance: 136.4
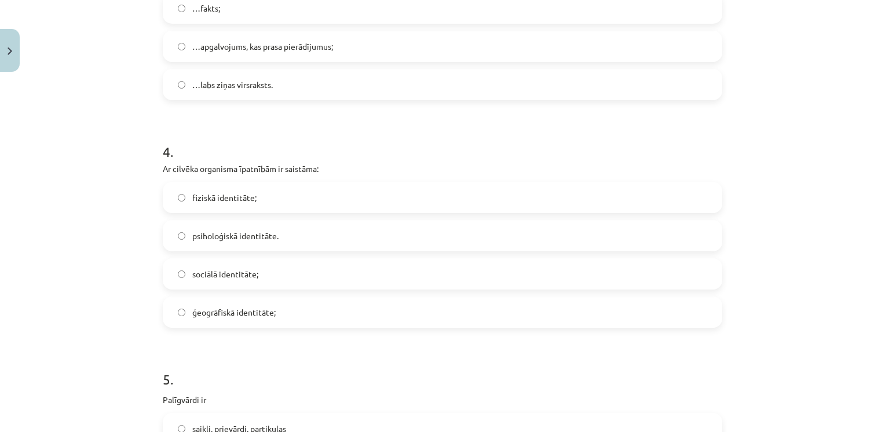
click at [298, 140] on h1 "4 ." at bounding box center [442, 141] width 559 height 36
click at [230, 202] on span "fiziskā identitāte;" at bounding box center [224, 198] width 64 height 12
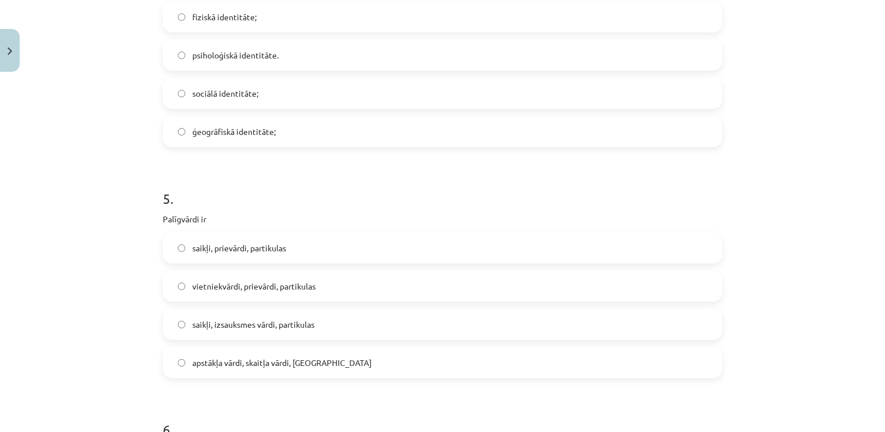
scroll to position [973, 0]
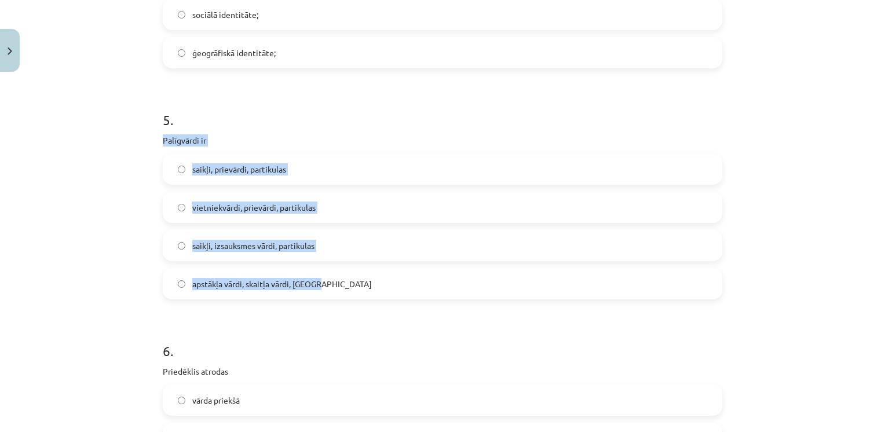
drag, startPoint x: 153, startPoint y: 140, endPoint x: 332, endPoint y: 287, distance: 231.6
click at [332, 287] on div "50 XP Saņemsi Grūts 464 pilda Apraksts Uzdevums Palīdzība 1 . Latviešu valodā i…" at bounding box center [442, 269] width 573 height 2331
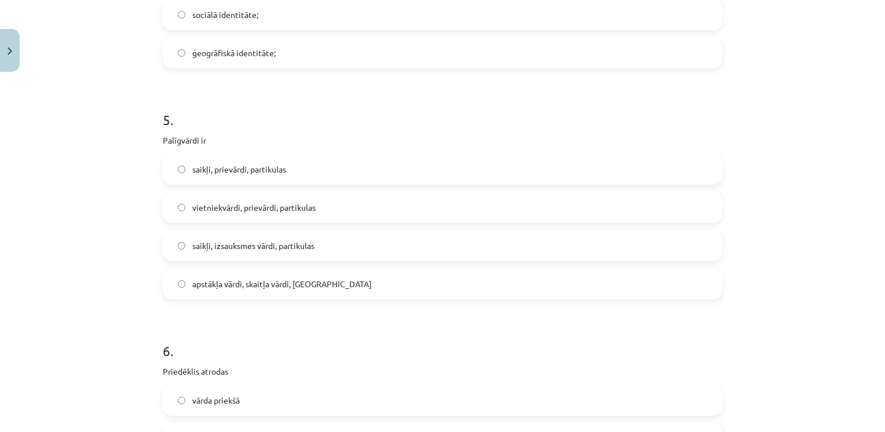
click at [255, 100] on h1 "5 ." at bounding box center [442, 110] width 559 height 36
click at [262, 174] on span "saikļi, prievārdi, partikulas" at bounding box center [239, 169] width 94 height 12
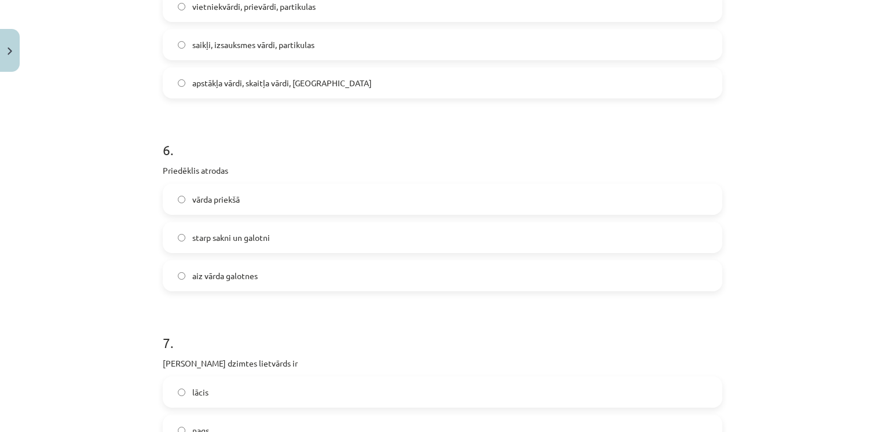
scroll to position [1175, 0]
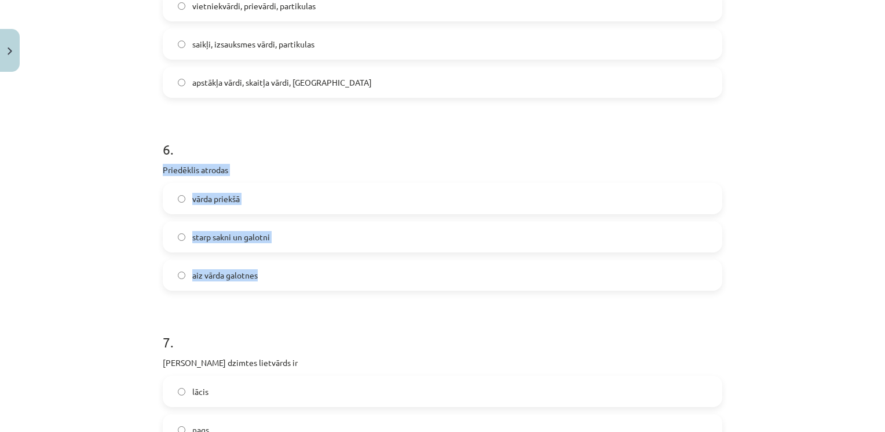
drag, startPoint x: 149, startPoint y: 166, endPoint x: 299, endPoint y: 283, distance: 190.3
click at [299, 283] on div "Mācību tēma: Latviešu valodas i - 11. klases 1. ieskaites mācību materiāls (a,b…" at bounding box center [442, 216] width 885 height 432
drag, startPoint x: 299, startPoint y: 283, endPoint x: 218, endPoint y: 169, distance: 139.8
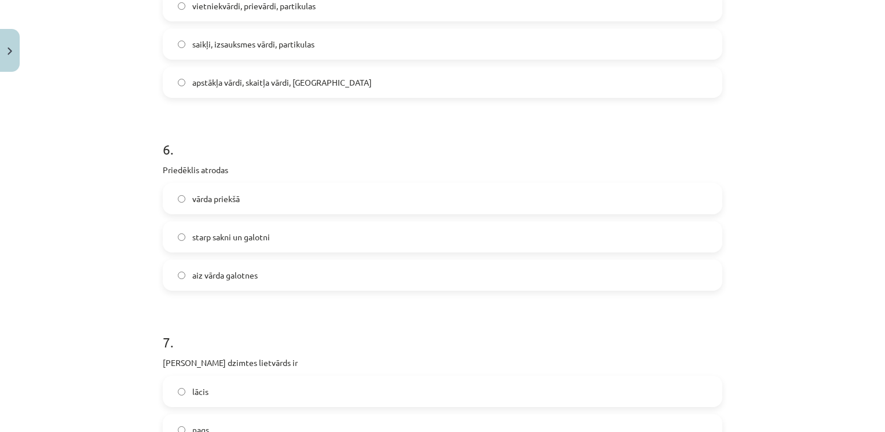
click at [268, 134] on h1 "6 ." at bounding box center [442, 139] width 559 height 36
click at [252, 209] on label "vārda priekšā" at bounding box center [442, 198] width 557 height 29
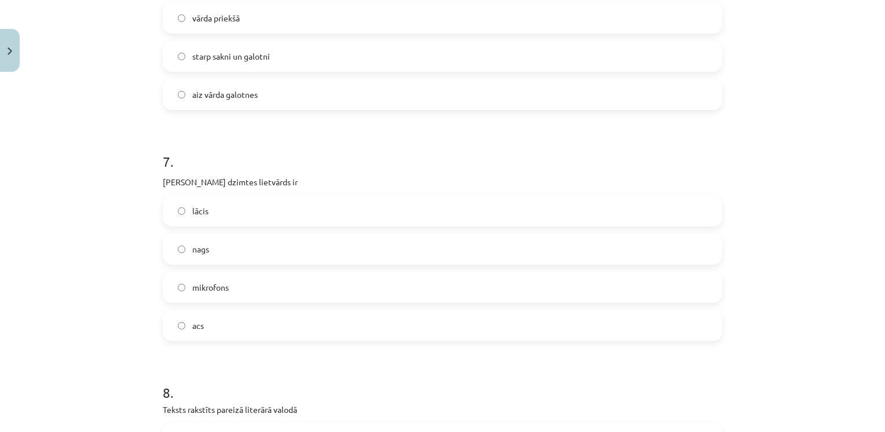
scroll to position [1360, 0]
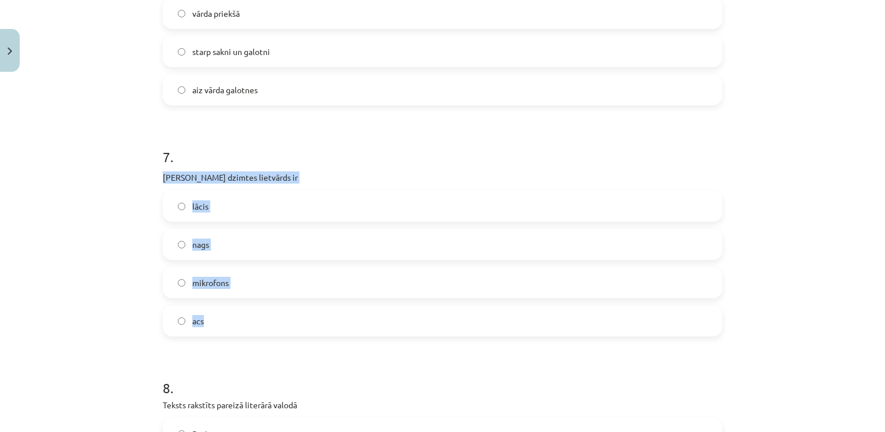
drag, startPoint x: 154, startPoint y: 173, endPoint x: 212, endPoint y: 312, distance: 150.6
drag, startPoint x: 212, startPoint y: 312, endPoint x: 207, endPoint y: 180, distance: 131.6
click at [247, 144] on h1 "7 ." at bounding box center [442, 147] width 559 height 36
click at [204, 317] on label "acs" at bounding box center [442, 320] width 557 height 29
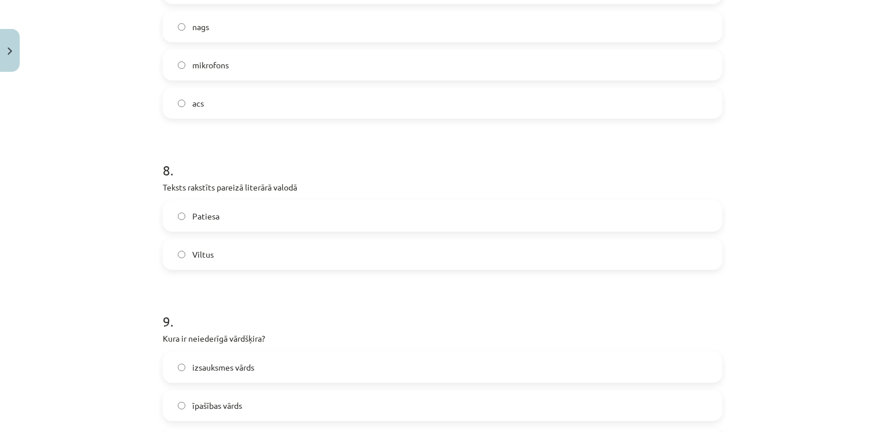
scroll to position [1589, 0]
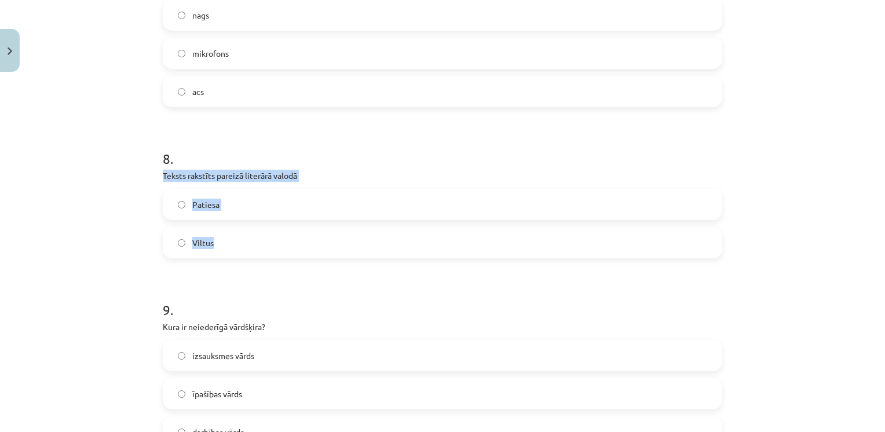
drag, startPoint x: 153, startPoint y: 171, endPoint x: 236, endPoint y: 252, distance: 115.9
drag, startPoint x: 236, startPoint y: 252, endPoint x: 217, endPoint y: 178, distance: 76.6
click at [255, 141] on h1 "8 ." at bounding box center [442, 148] width 559 height 36
click at [225, 198] on label "Patiesa" at bounding box center [442, 204] width 557 height 29
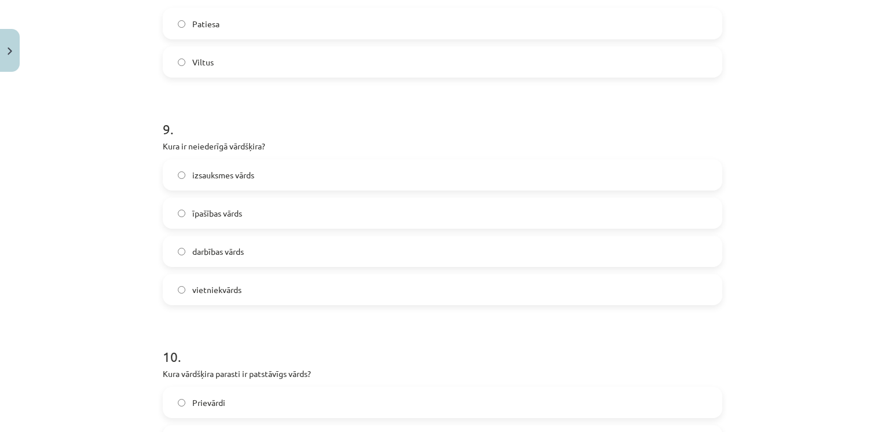
scroll to position [1786, 0]
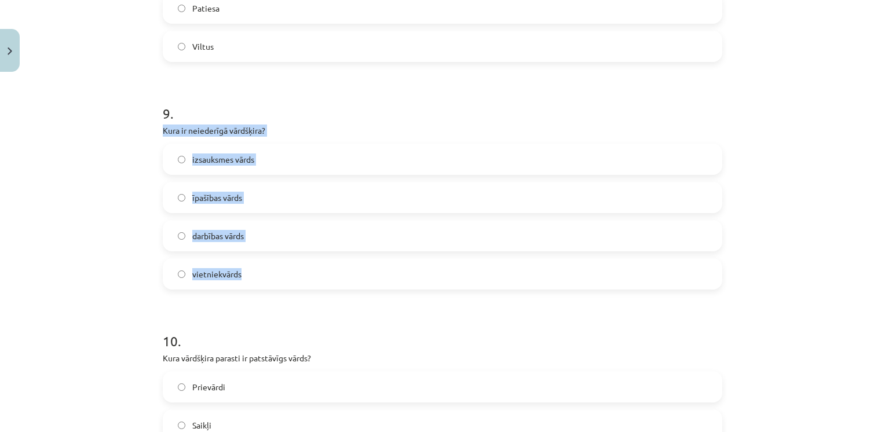
drag, startPoint x: 156, startPoint y: 133, endPoint x: 271, endPoint y: 272, distance: 181.0
drag, startPoint x: 271, startPoint y: 272, endPoint x: 231, endPoint y: 239, distance: 52.2
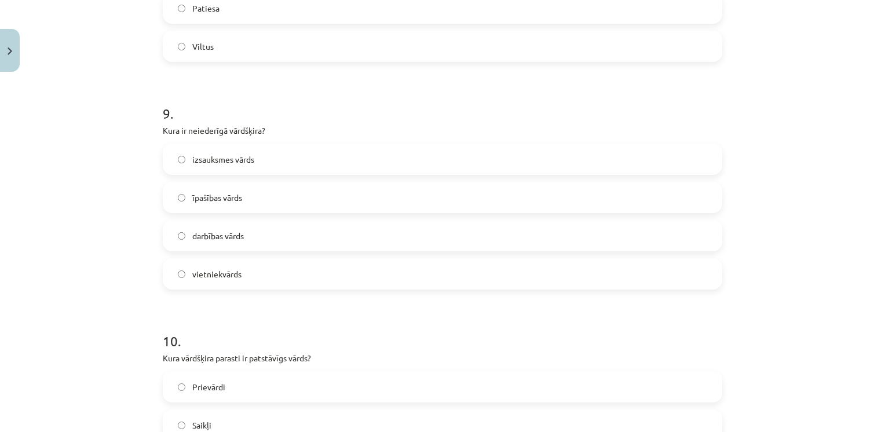
click at [342, 97] on h1 "9 ." at bounding box center [442, 103] width 559 height 36
click at [266, 170] on label "izsauksmes vārds" at bounding box center [442, 159] width 557 height 29
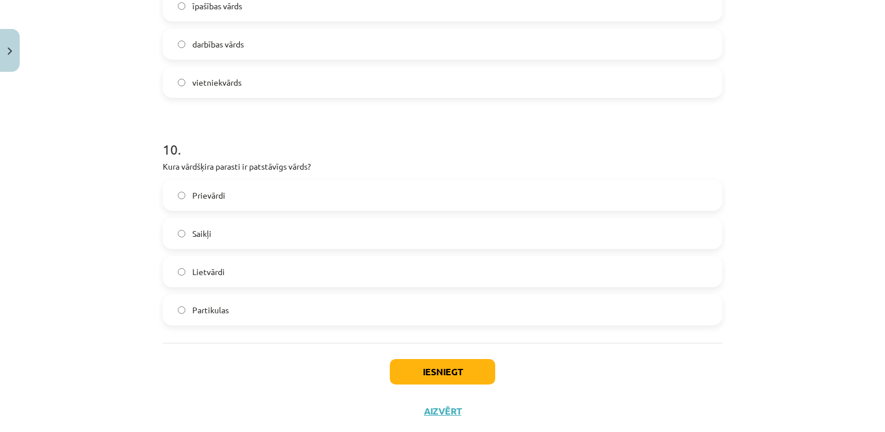
scroll to position [1981, 0]
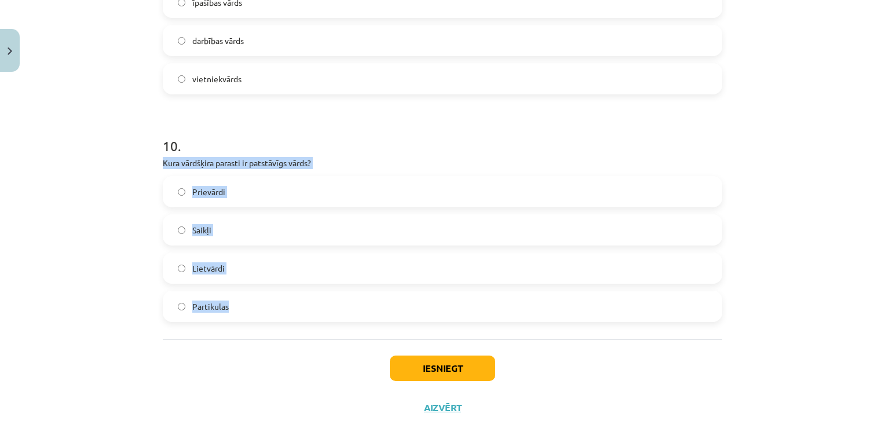
drag, startPoint x: 155, startPoint y: 159, endPoint x: 234, endPoint y: 302, distance: 163.6
drag, startPoint x: 234, startPoint y: 302, endPoint x: 248, endPoint y: 164, distance: 138.5
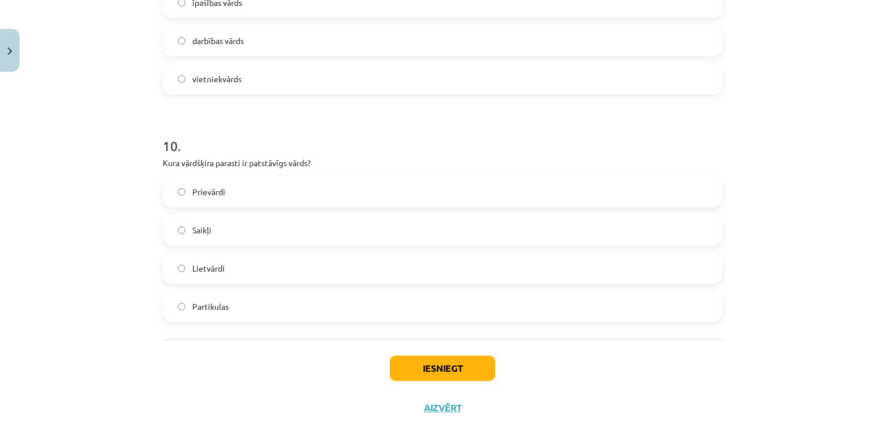
click at [284, 129] on h1 "10 ." at bounding box center [442, 136] width 559 height 36
click at [237, 263] on label "Lietvārdi" at bounding box center [442, 268] width 557 height 29
click at [429, 372] on button "Iesniegt" at bounding box center [442, 368] width 105 height 25
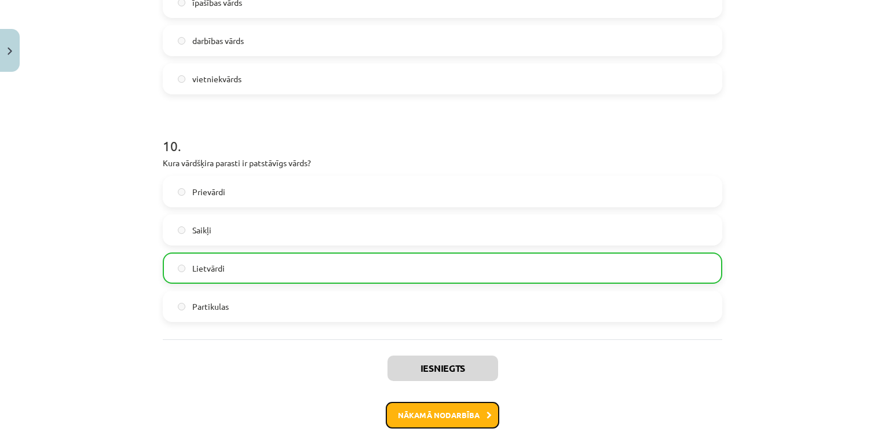
click at [457, 418] on button "Nākamā nodarbība" at bounding box center [443, 415] width 114 height 27
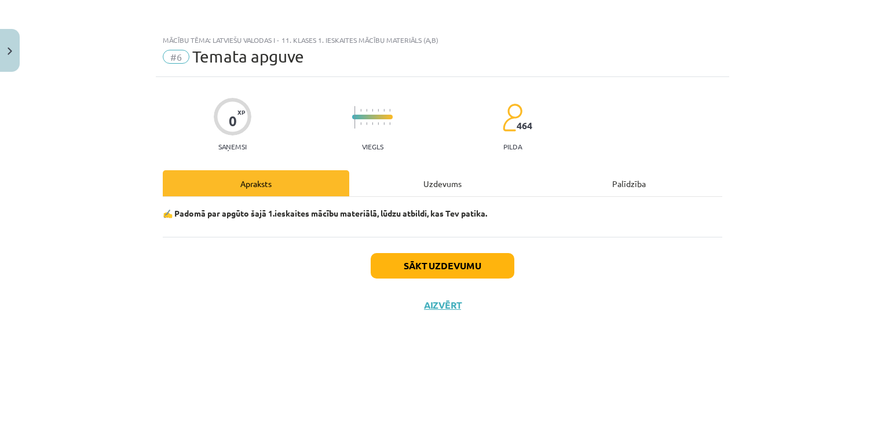
scroll to position [0, 0]
click at [496, 259] on button "Sākt uzdevumu" at bounding box center [443, 265] width 144 height 25
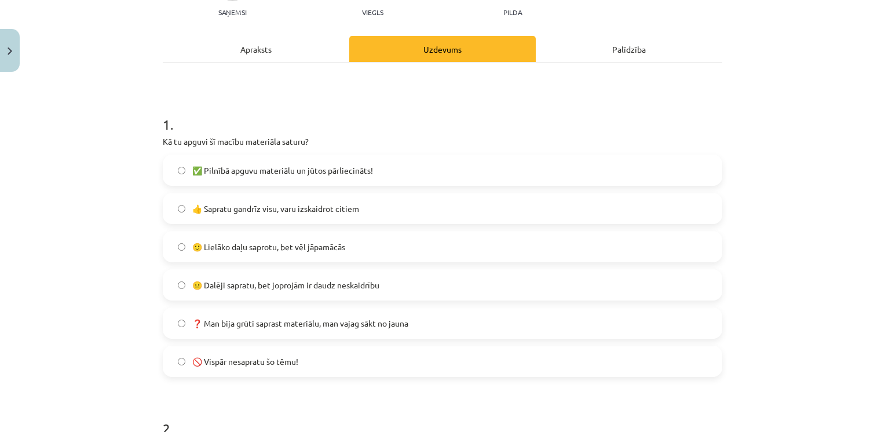
scroll to position [136, 0]
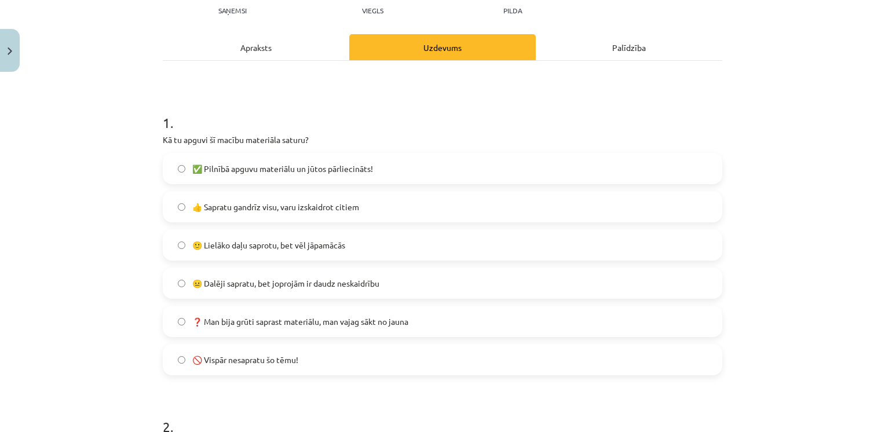
click at [279, 207] on span "👍 Sapratu gandrīz visu, varu izskaidrot citiem" at bounding box center [275, 207] width 167 height 12
click at [254, 243] on span "🙂 Lielāko daļu saprotu, bet vēl jāpamācās" at bounding box center [268, 245] width 153 height 12
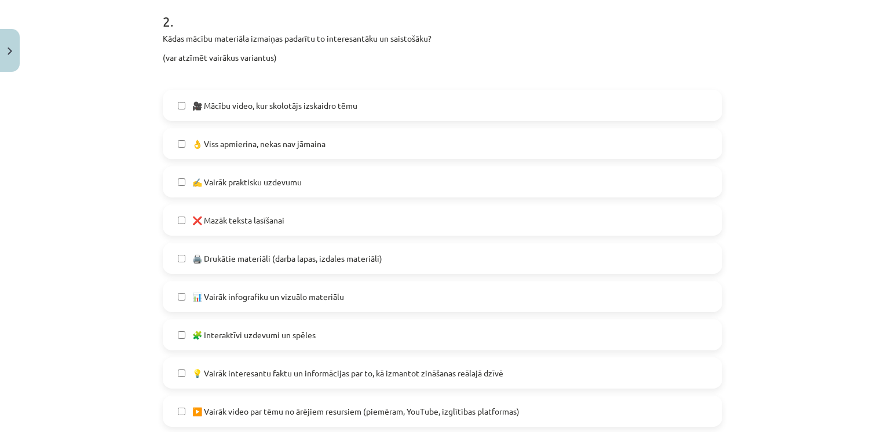
scroll to position [620, 0]
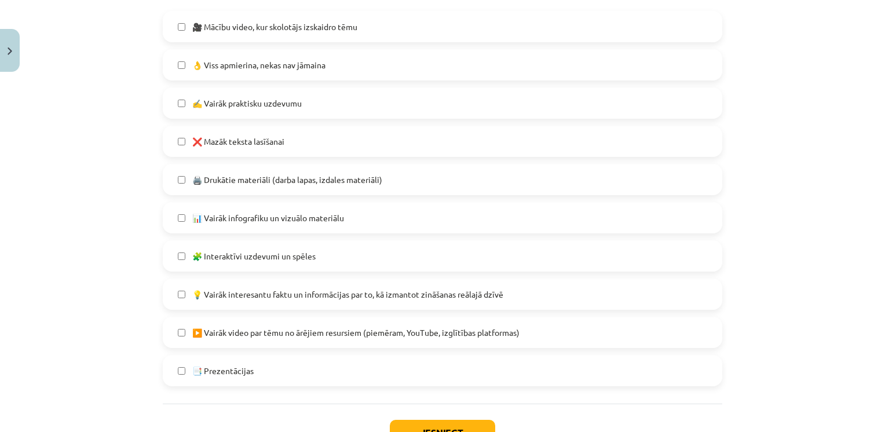
click at [269, 216] on span "📊 Vairāk infografiku un vizuālo materiālu" at bounding box center [268, 218] width 152 height 12
click at [226, 367] on span "📑 Prezentācijas" at bounding box center [222, 371] width 61 height 12
click at [436, 290] on span "💡 Vairāk interesantu faktu un informācijas par to, kā izmantot zināšanas reālaj…" at bounding box center [347, 294] width 311 height 12
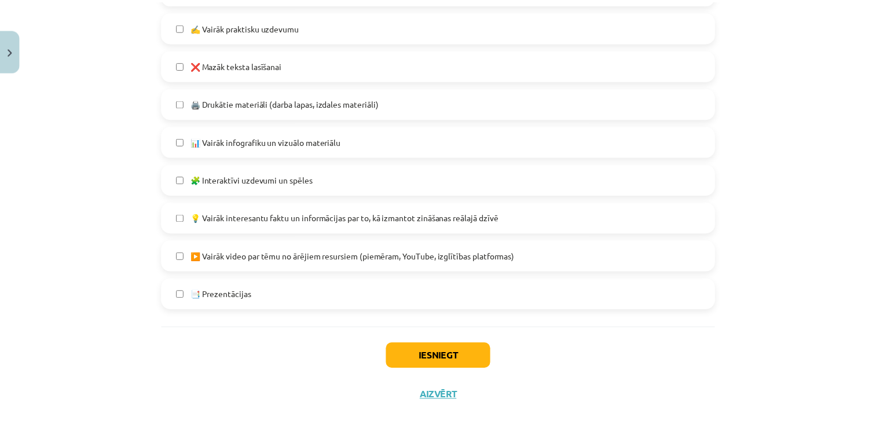
scroll to position [701, 0]
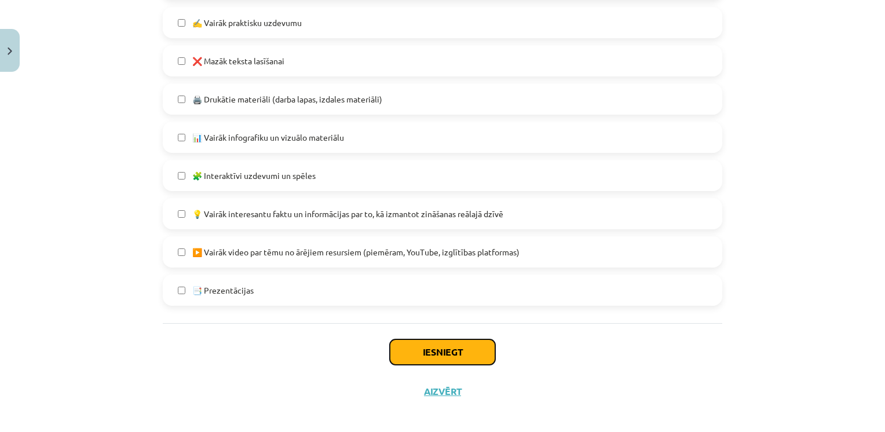
click at [438, 361] on button "Iesniegt" at bounding box center [442, 351] width 105 height 25
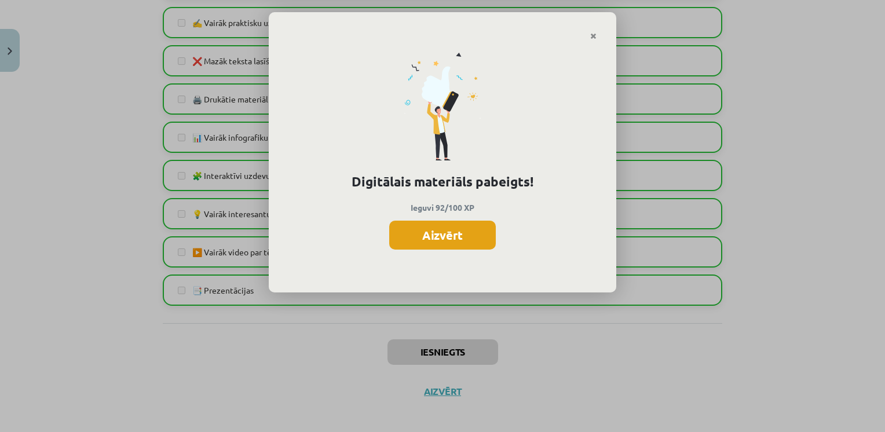
click at [470, 235] on button "Aizvērt" at bounding box center [442, 235] width 107 height 29
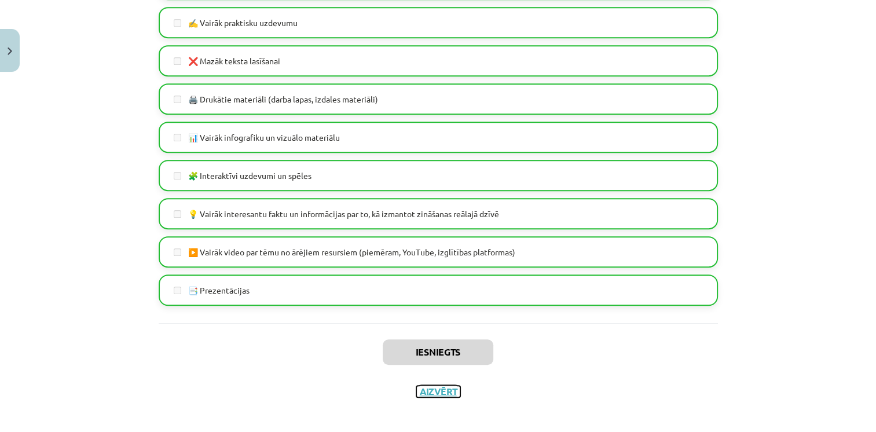
click at [433, 386] on button "Aizvērt" at bounding box center [438, 392] width 44 height 12
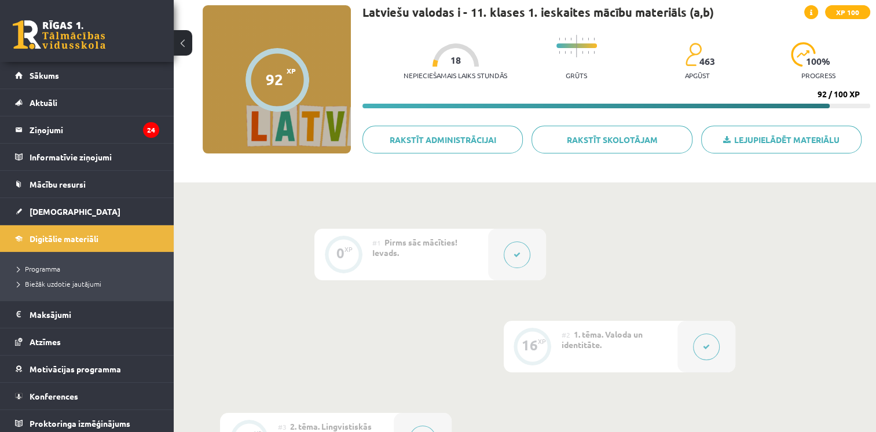
scroll to position [0, 0]
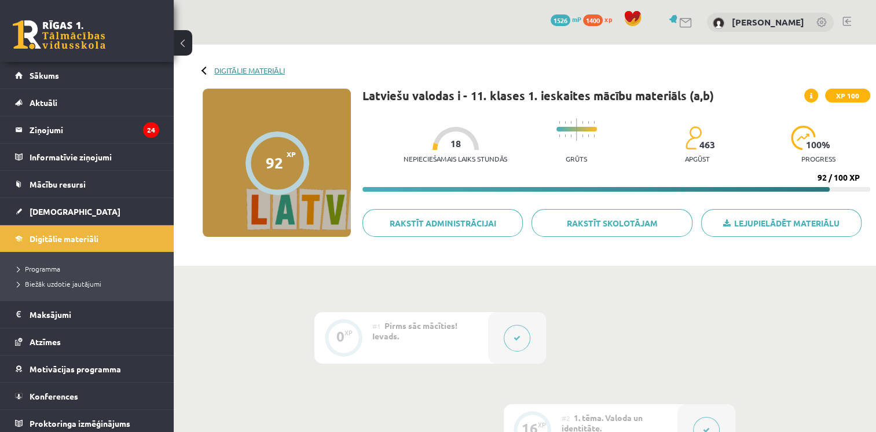
click at [253, 72] on link "Digitālie materiāli" at bounding box center [249, 70] width 71 height 9
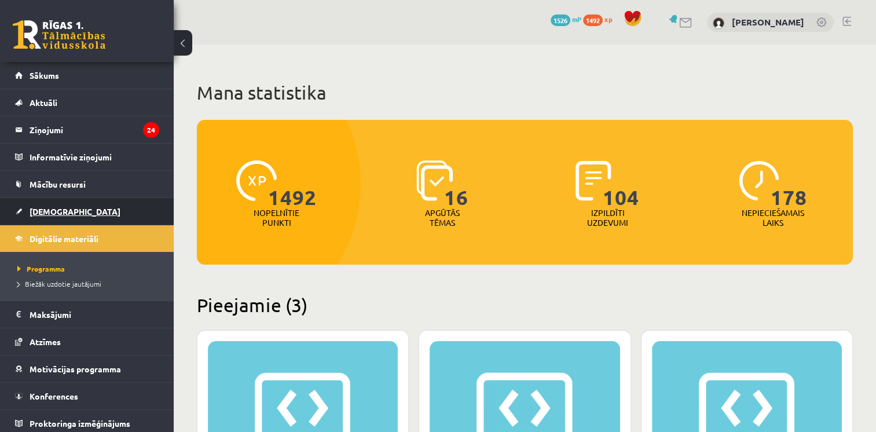
click at [59, 217] on link "[DEMOGRAPHIC_DATA]" at bounding box center [87, 211] width 144 height 27
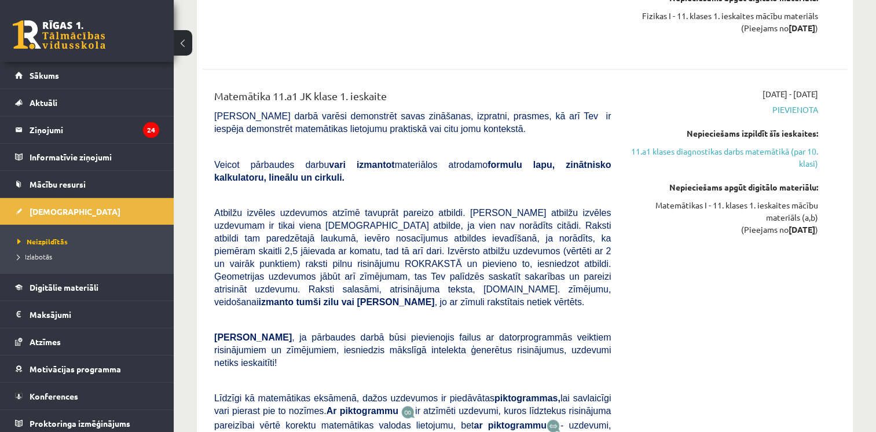
scroll to position [1457, 0]
